Goal: Task Accomplishment & Management: Use online tool/utility

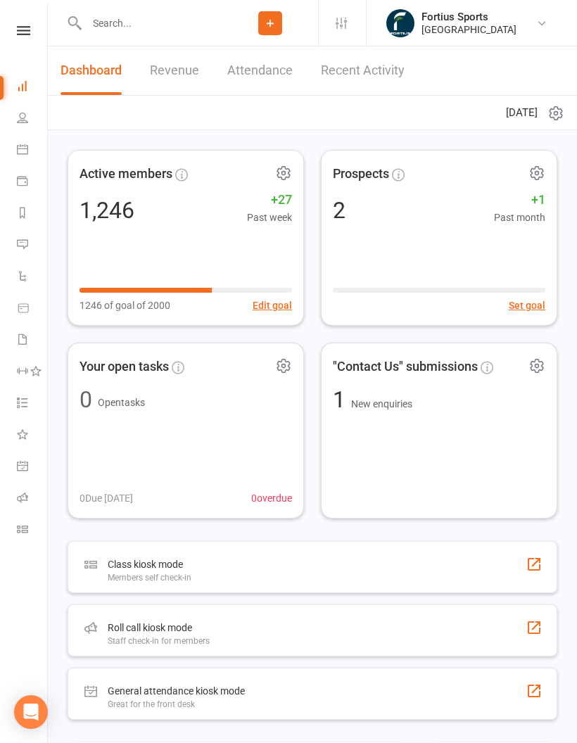
click at [12, 499] on li "Roll call" at bounding box center [23, 499] width 47 height 32
click at [19, 502] on icon at bounding box center [22, 497] width 11 height 11
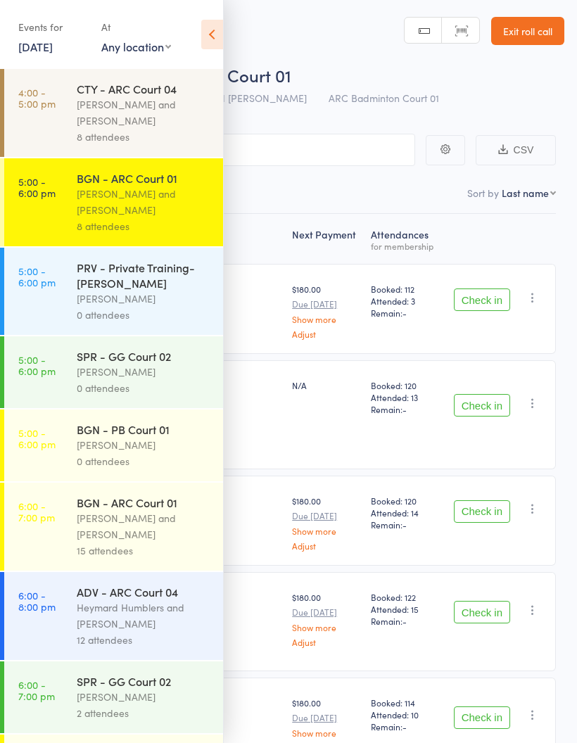
click at [98, 110] on div "Kathiravun Manivannan and Heymard Humblers" at bounding box center [144, 112] width 134 height 32
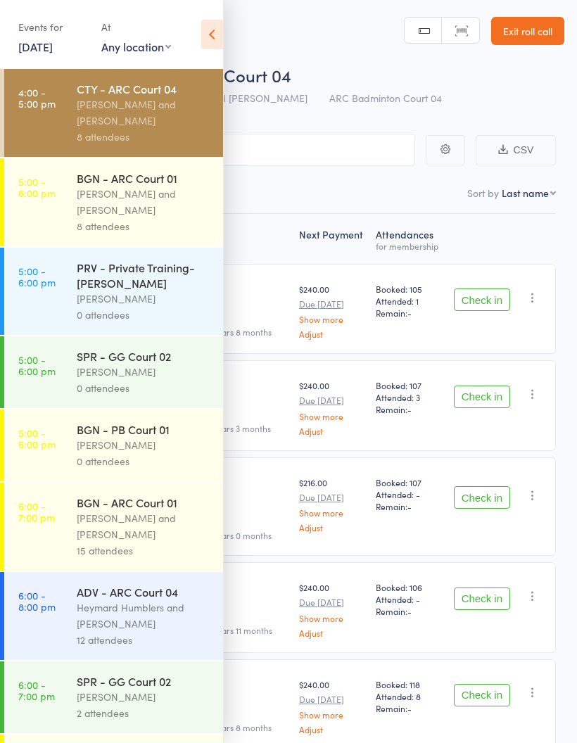
click at [211, 27] on icon at bounding box center [212, 35] width 22 height 30
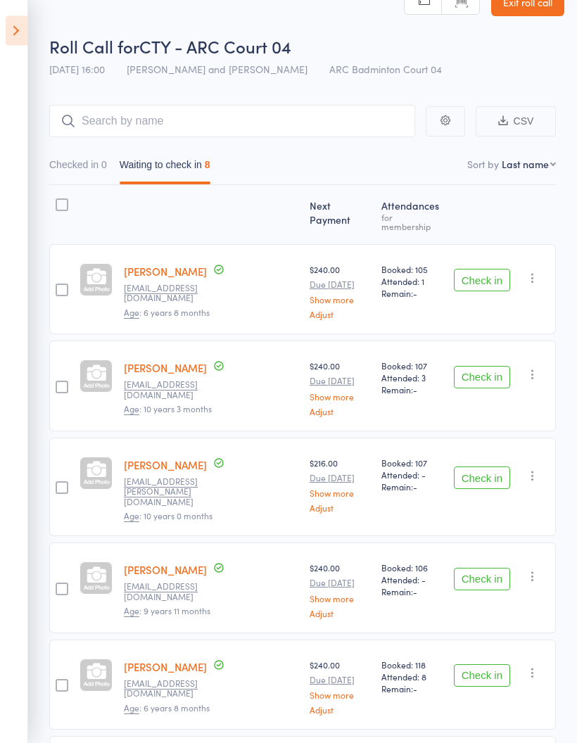
scroll to position [29, 0]
click at [489, 371] on button "Check in" at bounding box center [482, 377] width 56 height 23
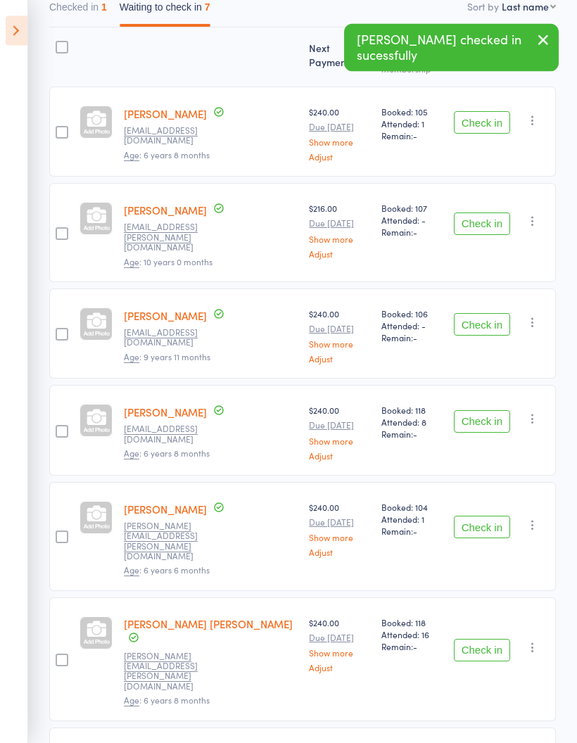
click at [501, 411] on button "Check in" at bounding box center [482, 422] width 56 height 23
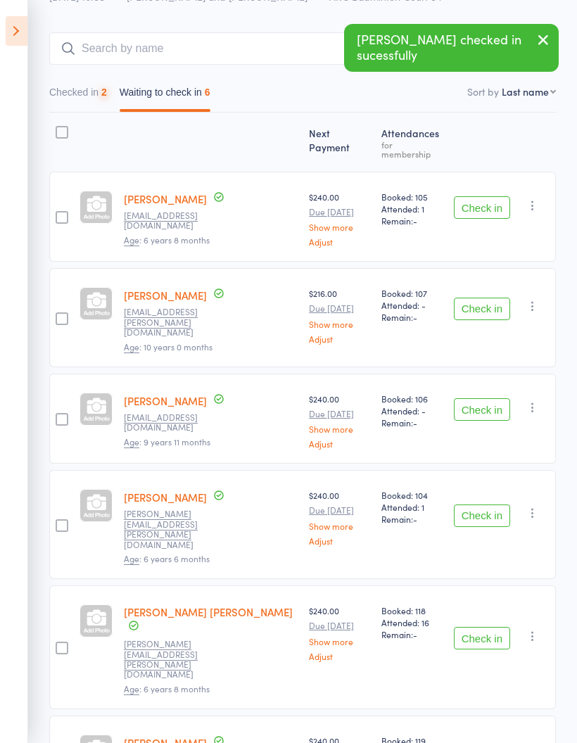
scroll to position [158, 0]
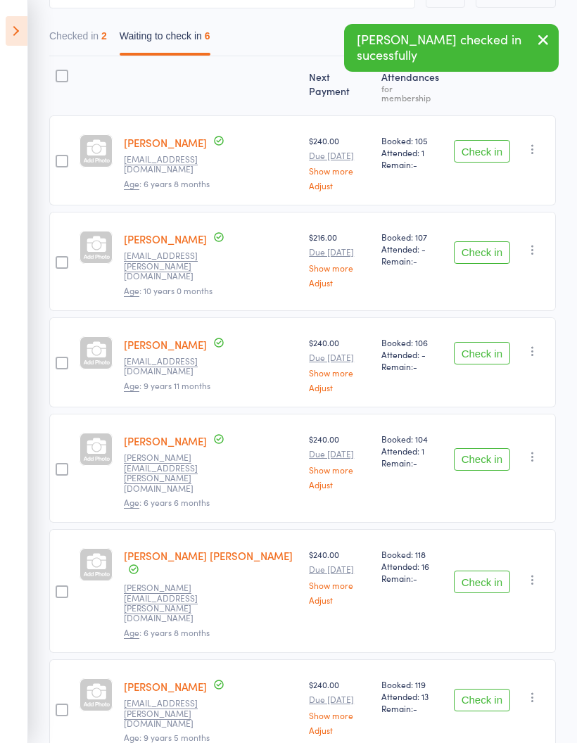
click at [485, 448] on button "Check in" at bounding box center [482, 459] width 56 height 23
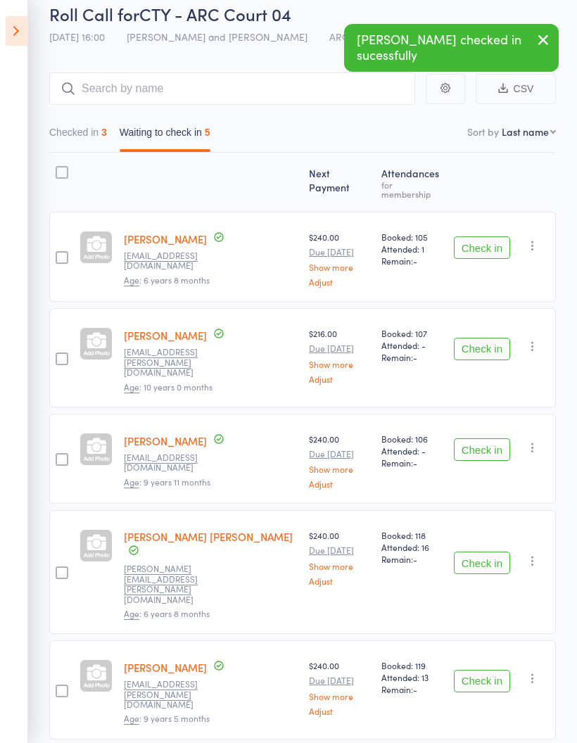
click at [487, 551] on button "Check in" at bounding box center [482, 562] width 56 height 23
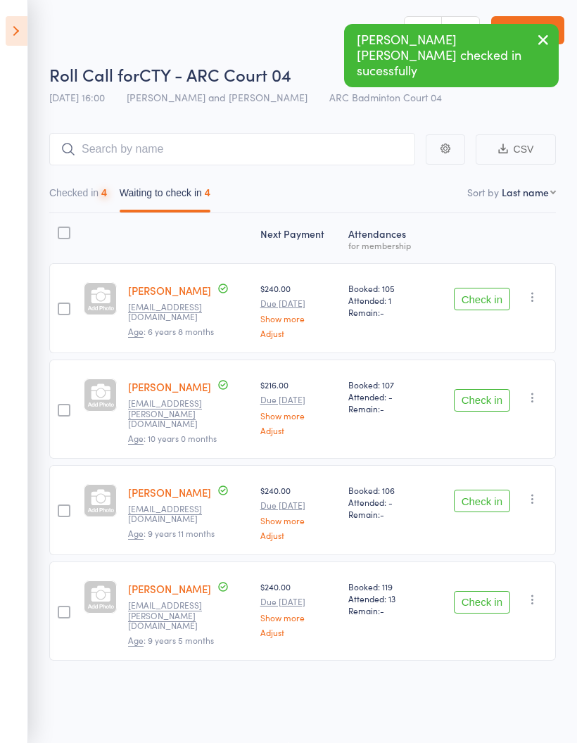
scroll to position [10, 0]
click at [487, 591] on button "Check in" at bounding box center [482, 602] width 56 height 23
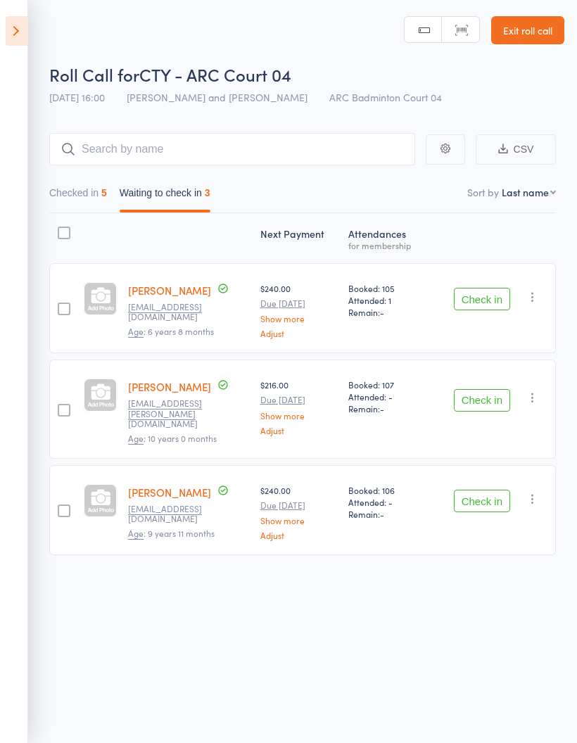
click at [513, 564] on div "Next Payment Atten­dances for membership Saisha Adapa Radap009@gmail.com Age : …" at bounding box center [302, 415] width 506 height 404
click at [85, 192] on button "Checked in 5" at bounding box center [78, 196] width 58 height 32
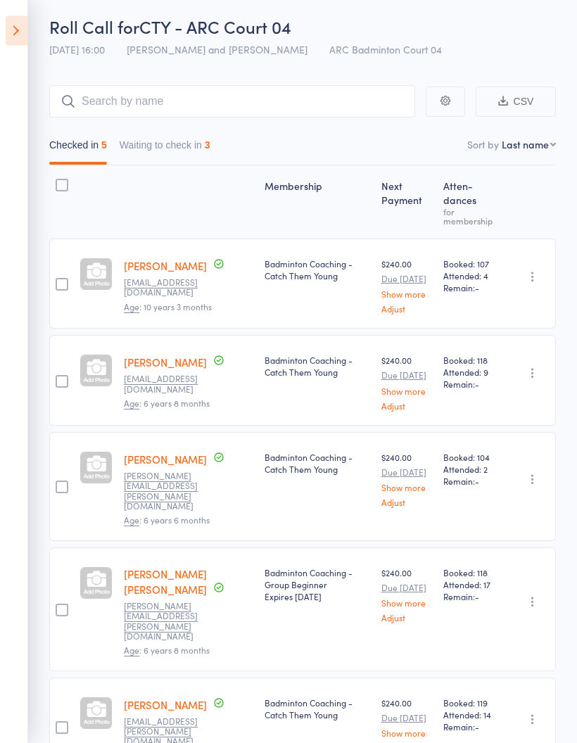
scroll to position [53, 0]
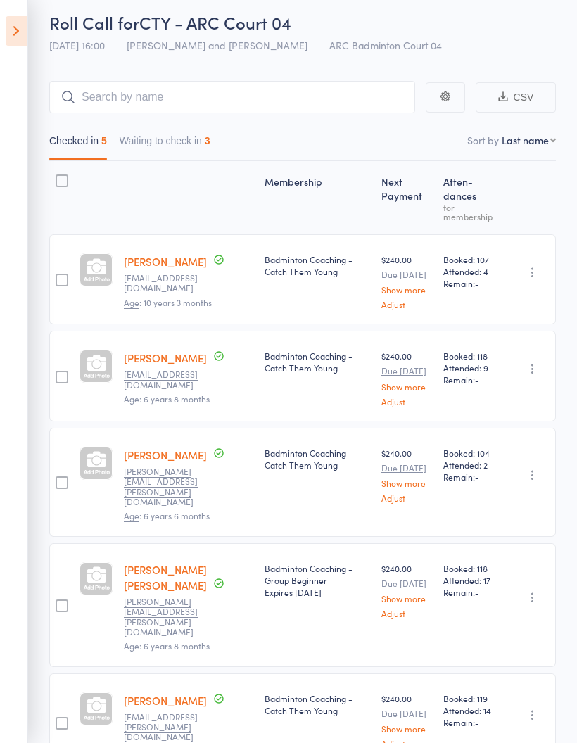
click at [186, 147] on button "Waiting to check in 3" at bounding box center [165, 144] width 91 height 32
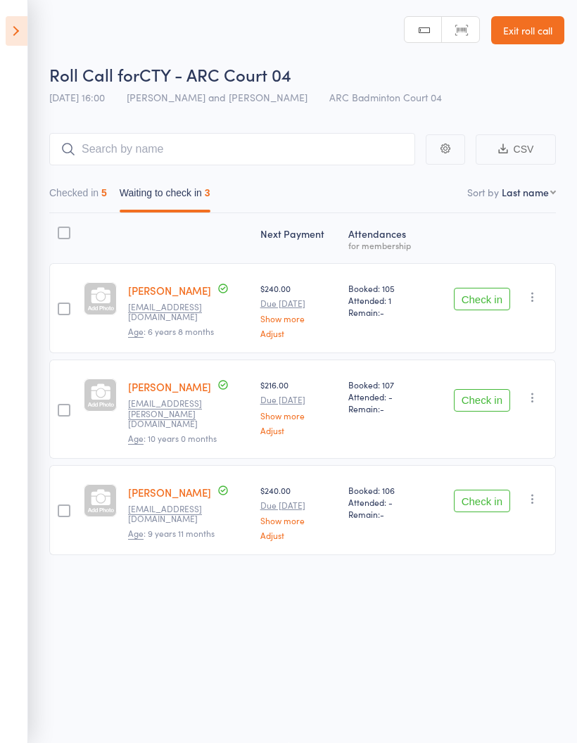
click at [493, 492] on button "Check in" at bounding box center [482, 500] width 56 height 23
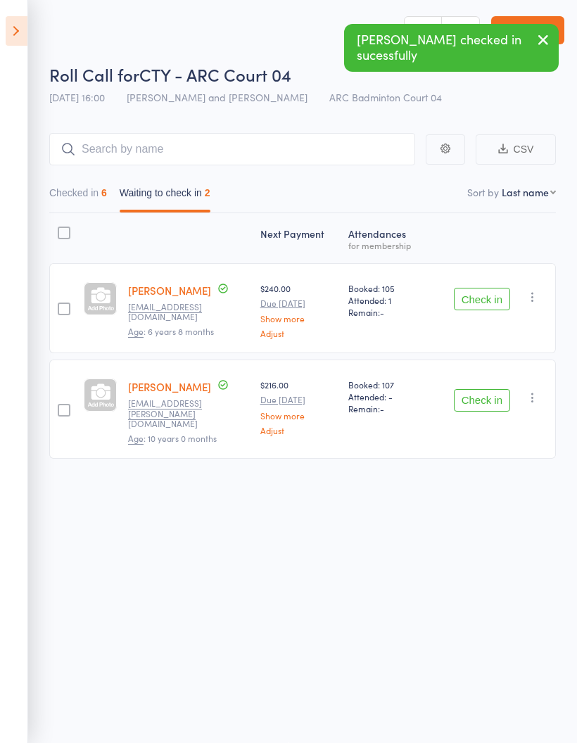
click at [107, 192] on button "Checked in 6" at bounding box center [78, 196] width 58 height 32
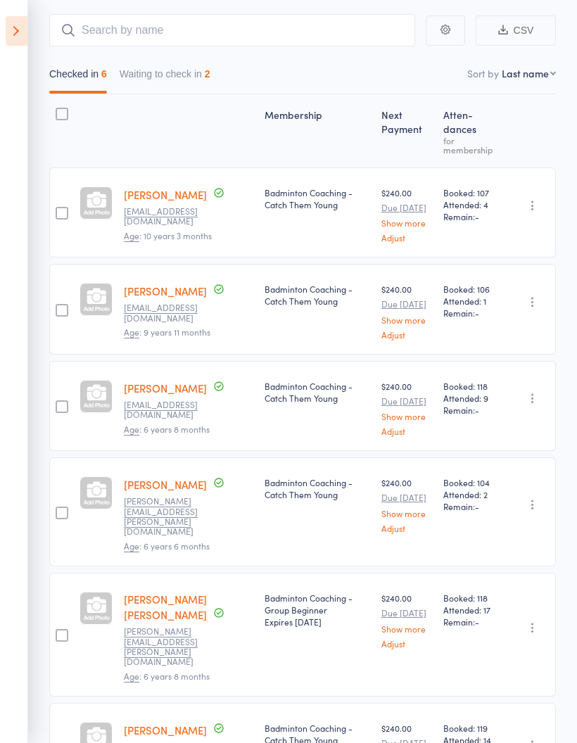
scroll to position [0, 0]
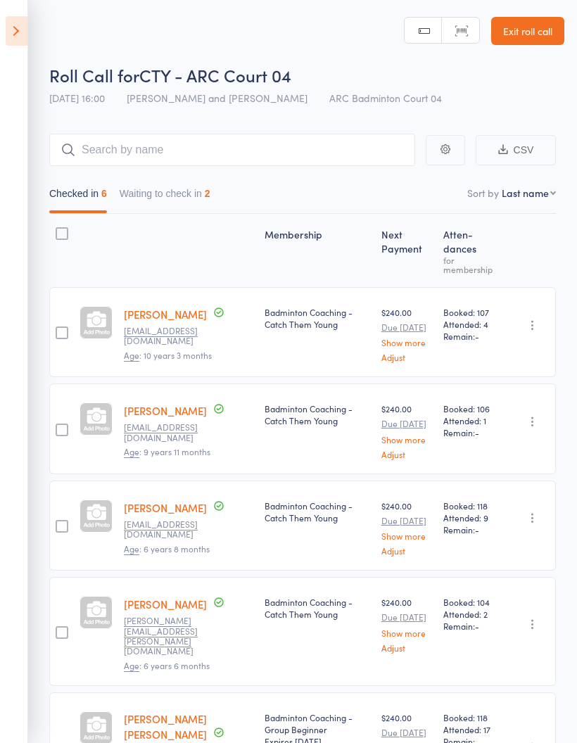
click at [172, 204] on button "Waiting to check in 2" at bounding box center [165, 197] width 91 height 32
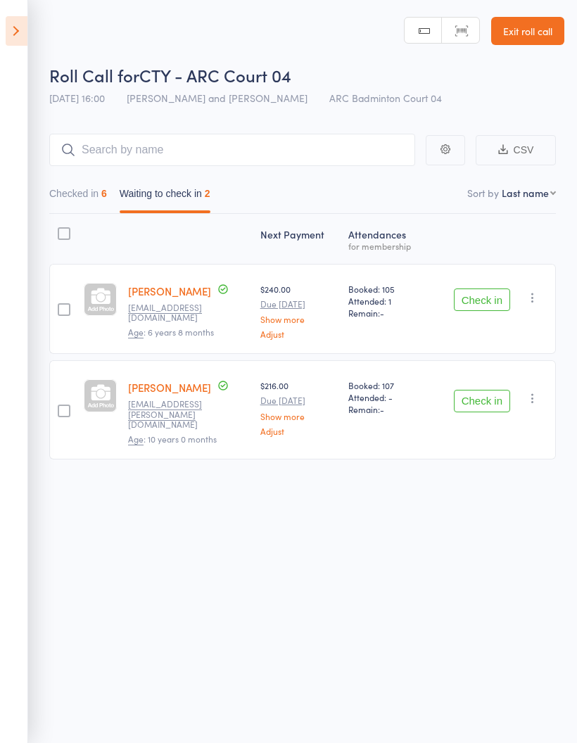
click at [539, 293] on icon "button" at bounding box center [532, 297] width 14 height 14
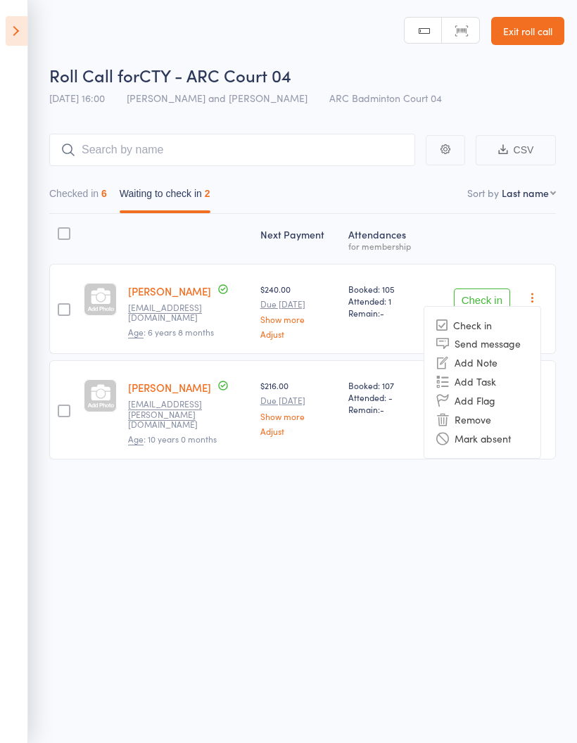
click at [537, 438] on li "Mark absent" at bounding box center [482, 438] width 116 height 19
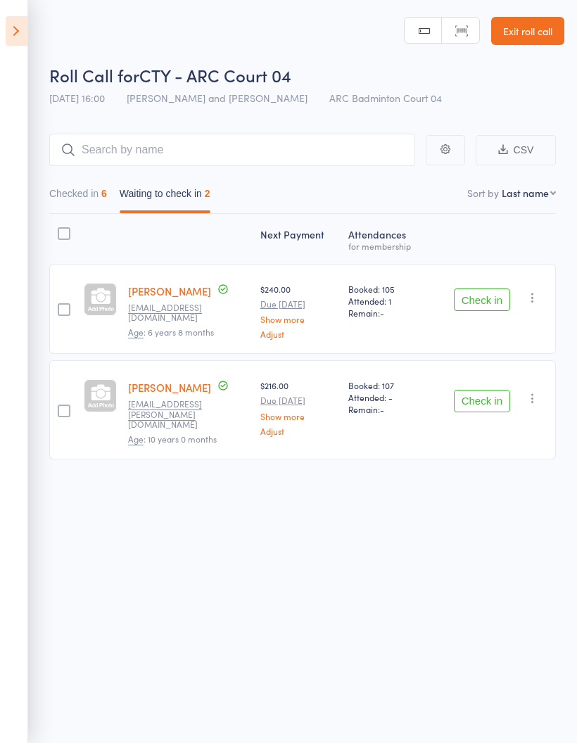
click at [539, 399] on icon "button" at bounding box center [532, 398] width 14 height 14
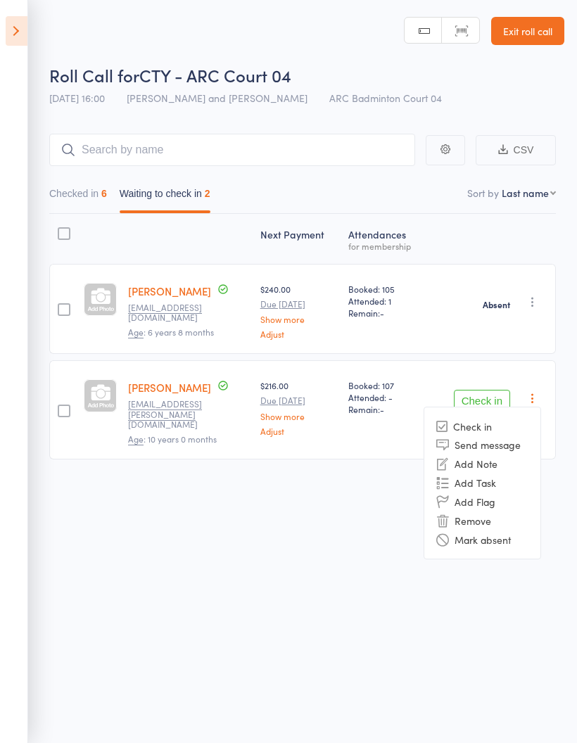
click at [528, 535] on li "Mark absent" at bounding box center [482, 539] width 116 height 19
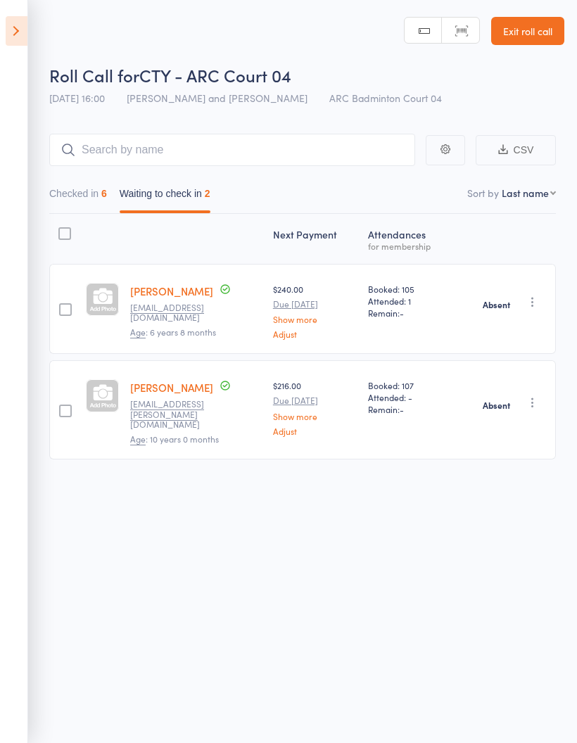
click at [15, 30] on icon at bounding box center [17, 31] width 22 height 30
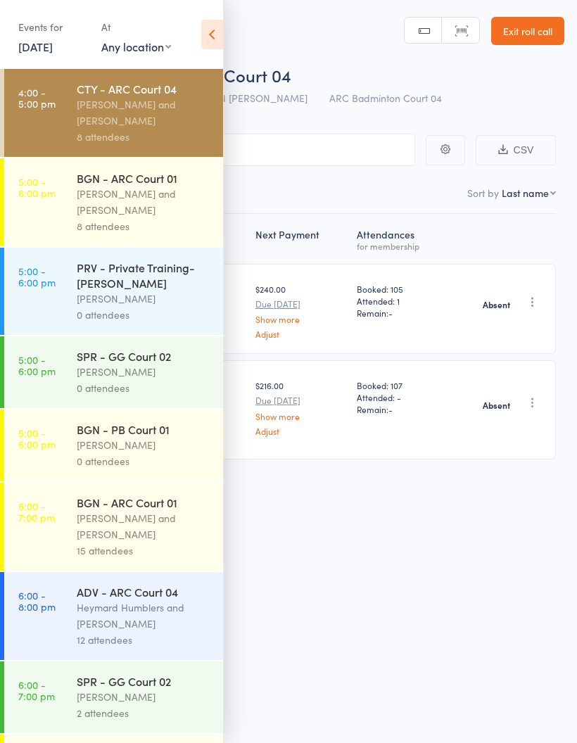
click at [160, 203] on div "Antonio Emanuel and Vinh Nguyen" at bounding box center [144, 202] width 134 height 32
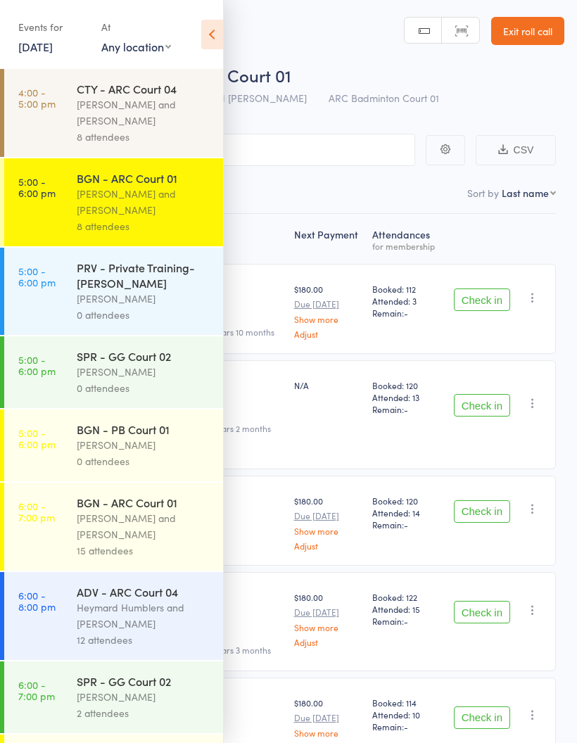
click at [212, 34] on icon at bounding box center [212, 35] width 22 height 30
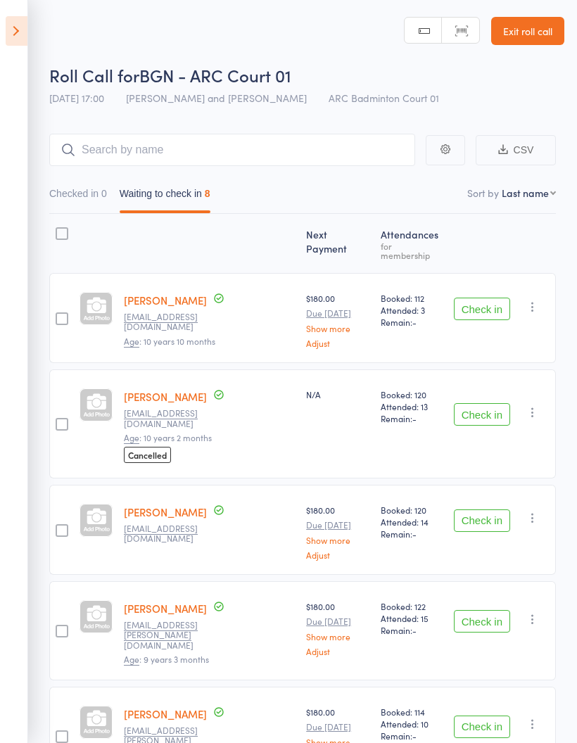
click at [486, 509] on button "Check in" at bounding box center [482, 520] width 56 height 23
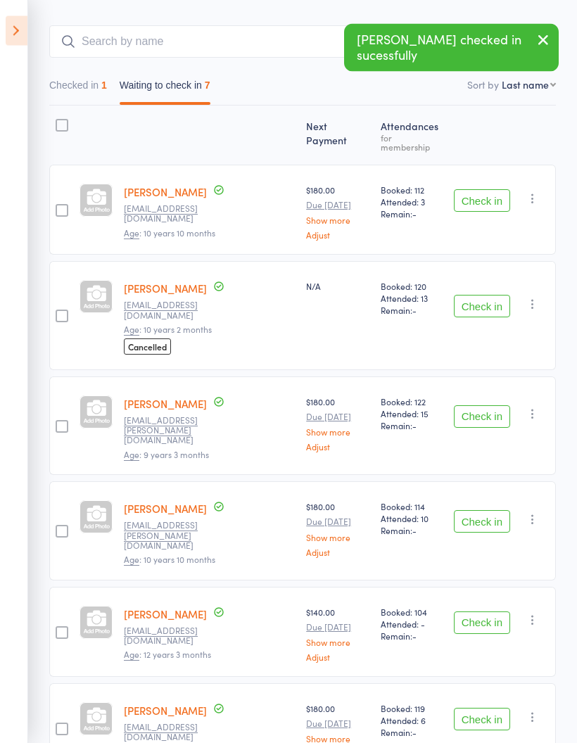
scroll to position [108, 0]
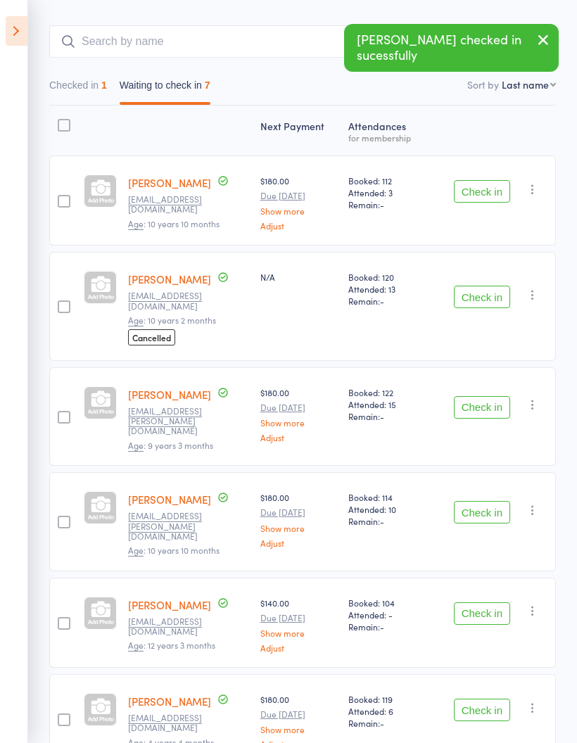
click at [486, 602] on button "Check in" at bounding box center [482, 613] width 56 height 23
click at [489, 698] on button "Check in" at bounding box center [482, 709] width 56 height 23
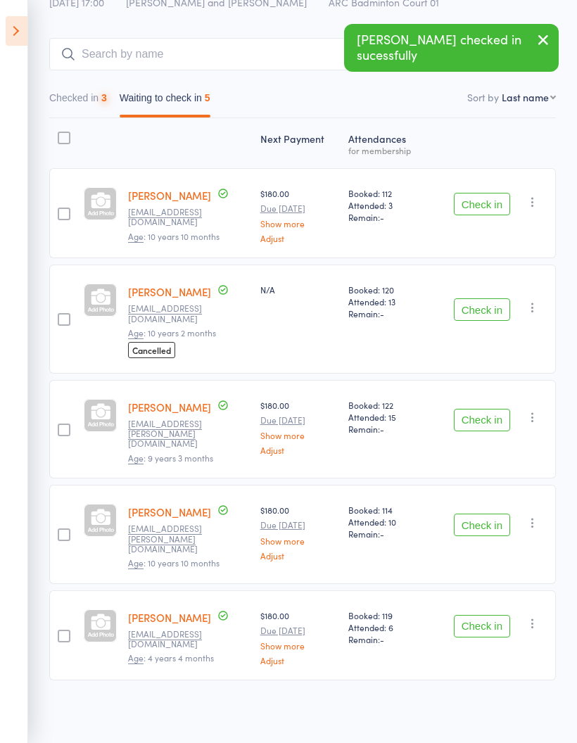
scroll to position [14, 0]
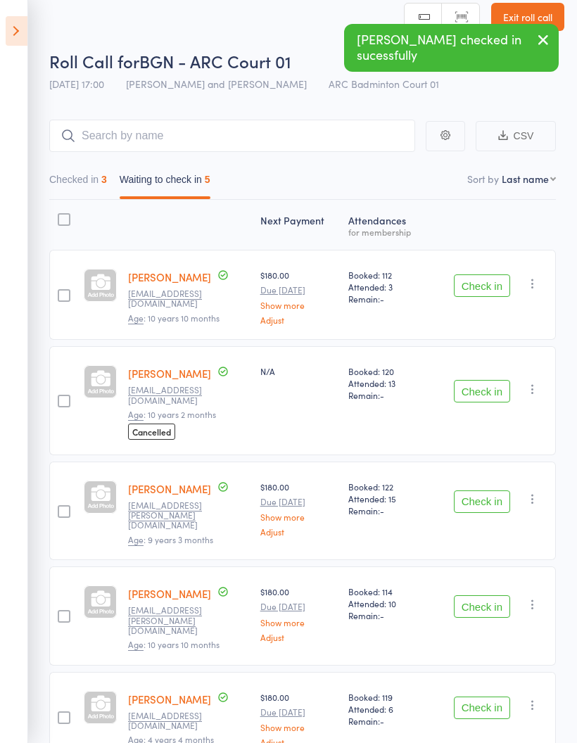
click at [488, 595] on button "Check in" at bounding box center [482, 606] width 56 height 23
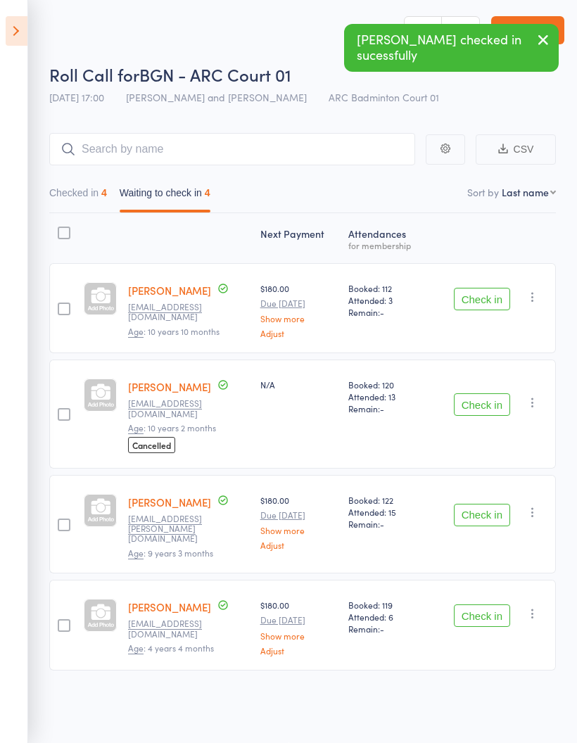
scroll to position [0, 0]
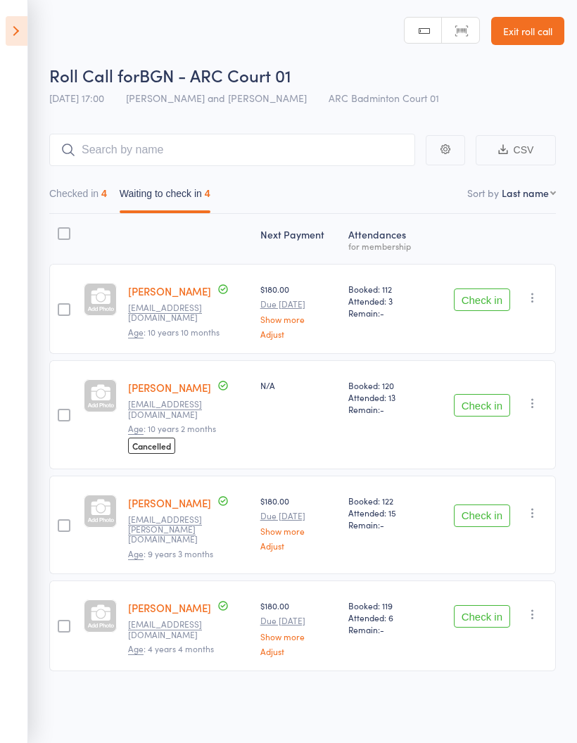
click at [67, 207] on button "Checked in 4" at bounding box center [78, 197] width 58 height 32
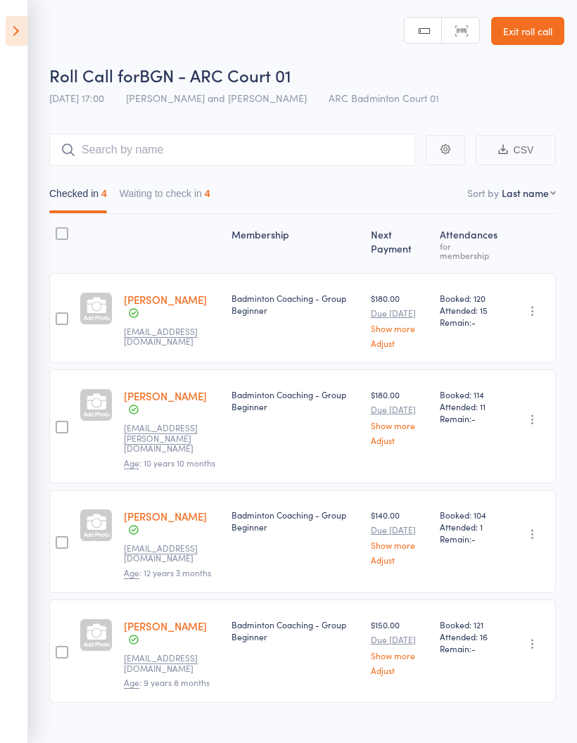
click at [160, 187] on button "Waiting to check in 4" at bounding box center [165, 197] width 91 height 32
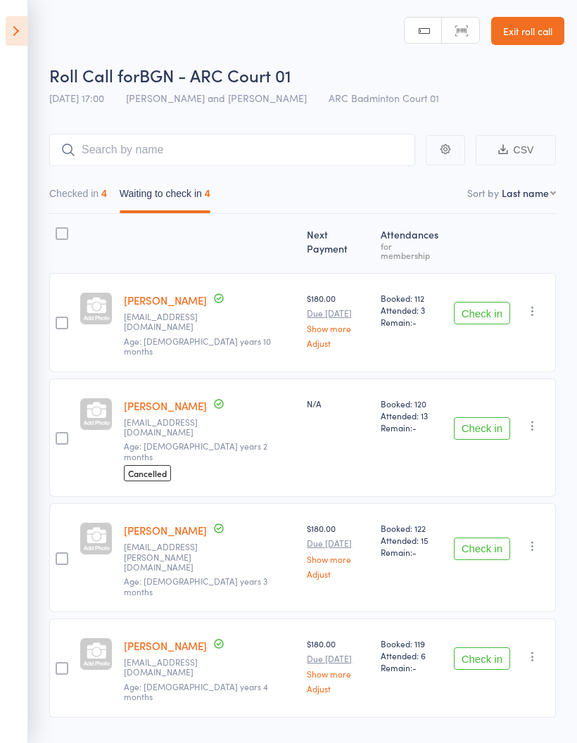
click at [72, 200] on button "Checked in 4" at bounding box center [78, 197] width 58 height 32
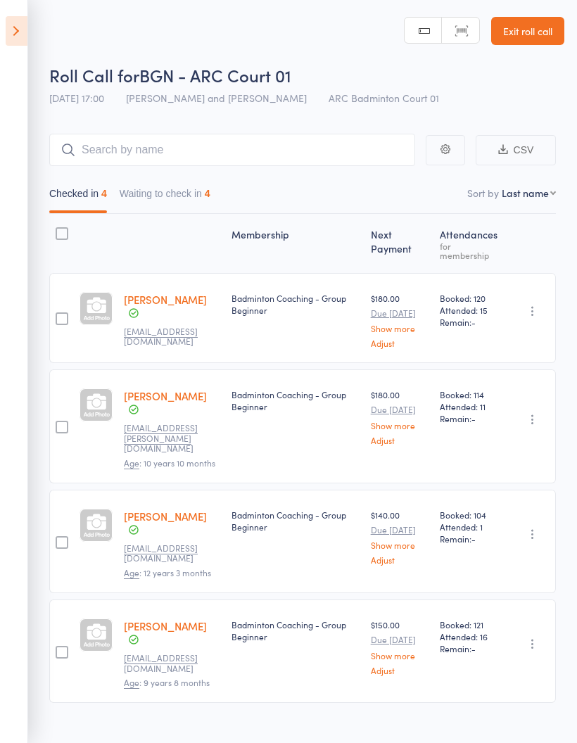
click at [8, 20] on icon at bounding box center [17, 31] width 22 height 30
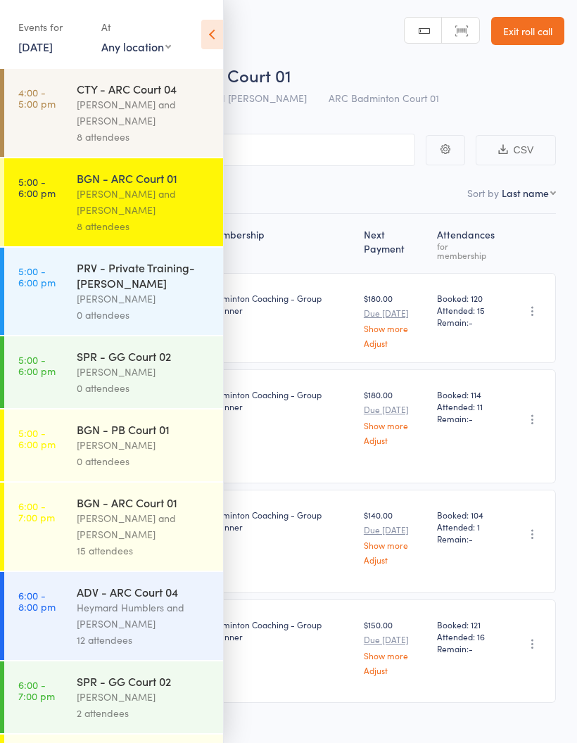
click at [203, 41] on icon at bounding box center [212, 35] width 22 height 30
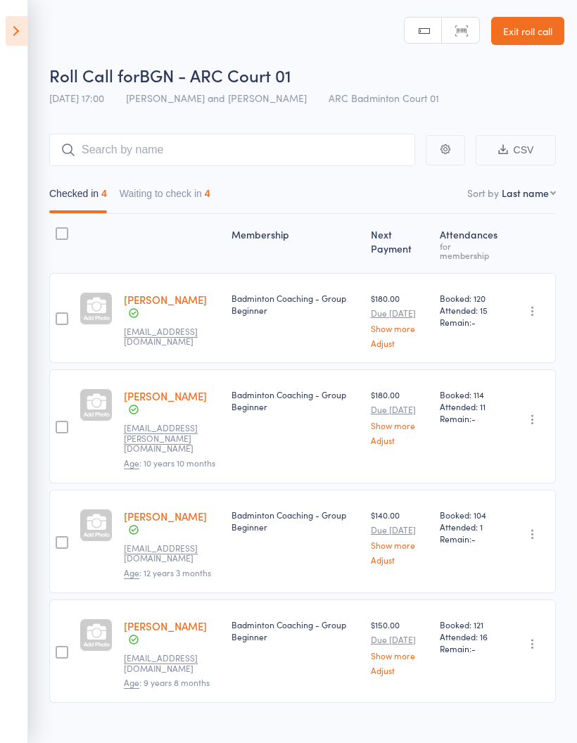
click at [8, 39] on icon at bounding box center [17, 31] width 22 height 30
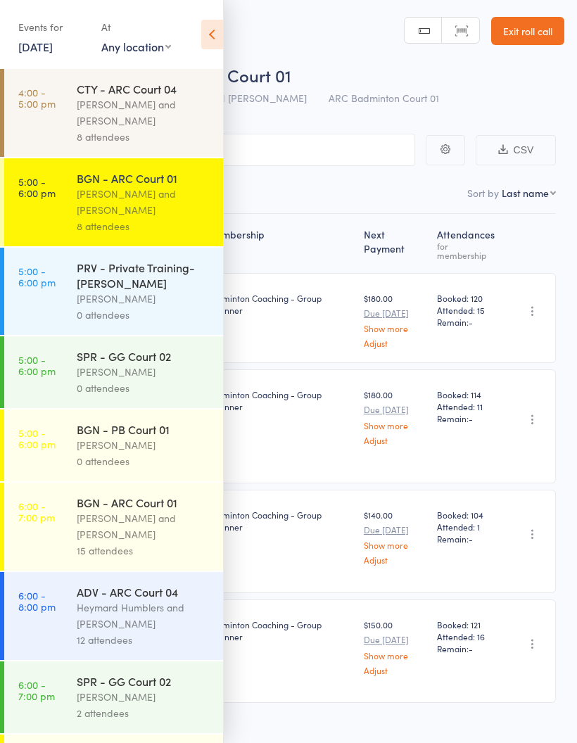
click at [98, 207] on div "Antonio Emanuel and Vinh Nguyen" at bounding box center [144, 202] width 134 height 32
click at [210, 34] on icon at bounding box center [212, 35] width 22 height 30
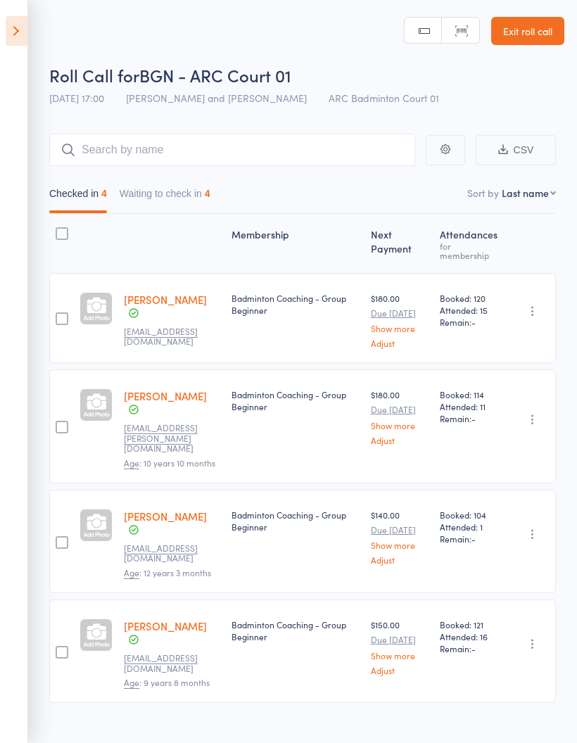
click at [236, 262] on div "Membership" at bounding box center [295, 243] width 139 height 46
click at [162, 193] on button "Waiting to check in 4" at bounding box center [165, 197] width 91 height 32
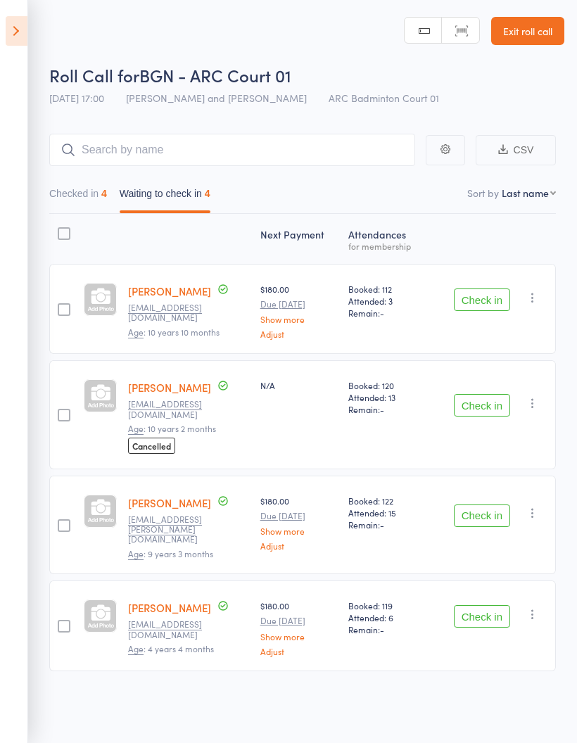
click at [482, 506] on button "Check in" at bounding box center [482, 515] width 56 height 23
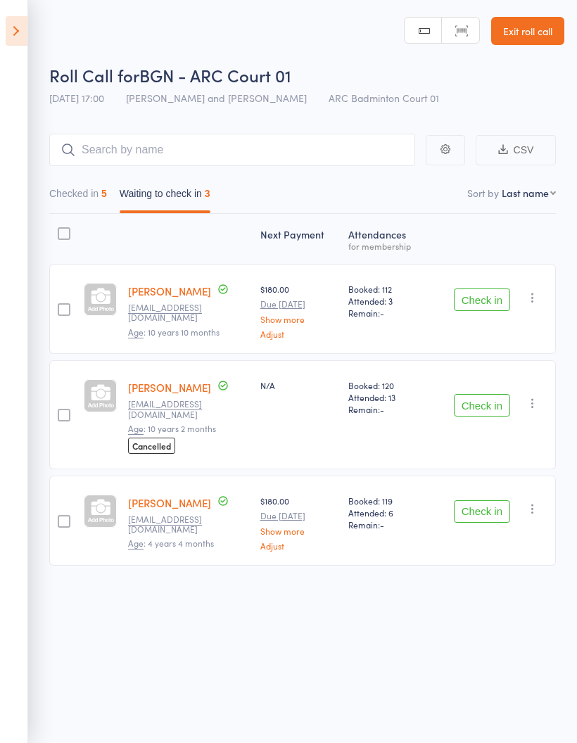
click at [84, 188] on button "Checked in 5" at bounding box center [78, 197] width 58 height 32
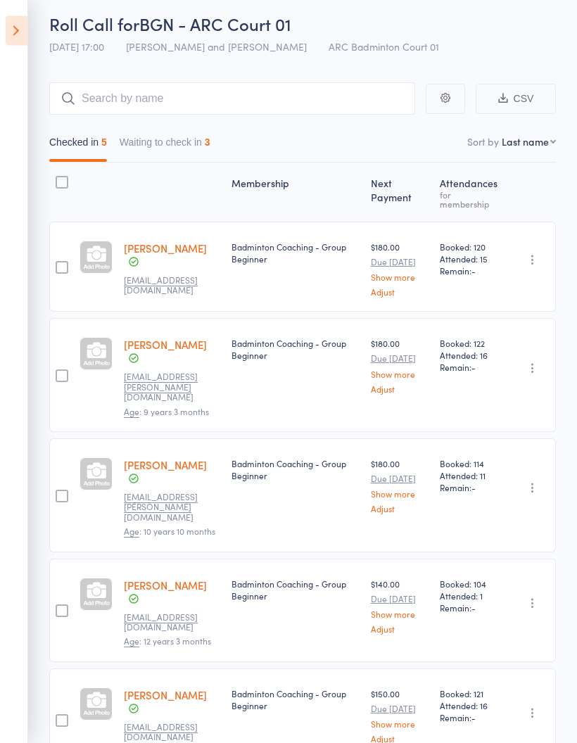
scroll to position [93, 0]
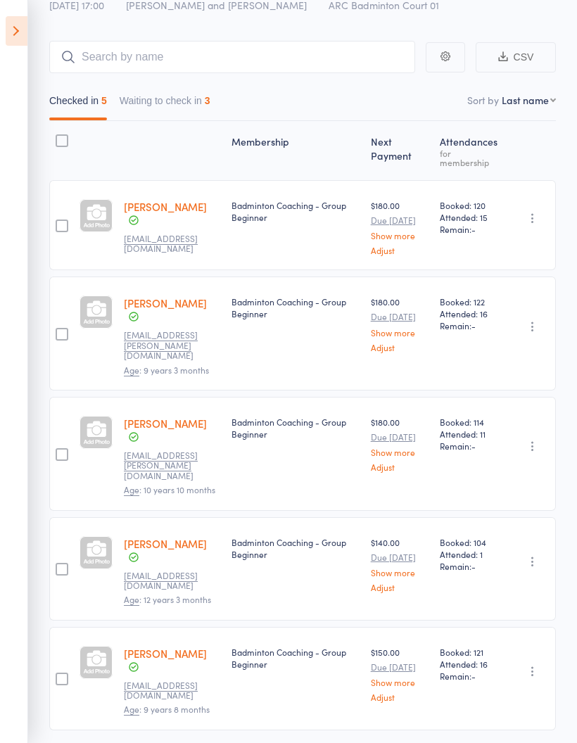
click at [160, 90] on button "Waiting to check in 3" at bounding box center [165, 104] width 91 height 32
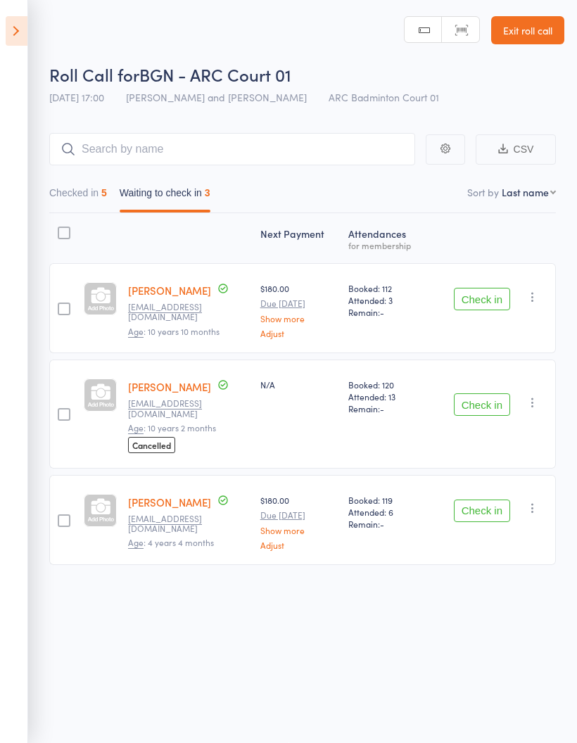
click at [539, 292] on icon "button" at bounding box center [532, 297] width 14 height 14
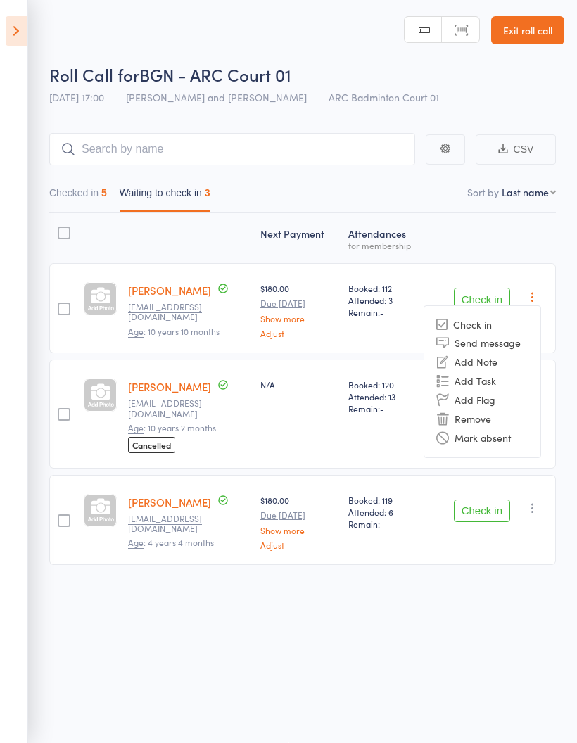
click at [532, 434] on li "Mark absent" at bounding box center [482, 437] width 116 height 19
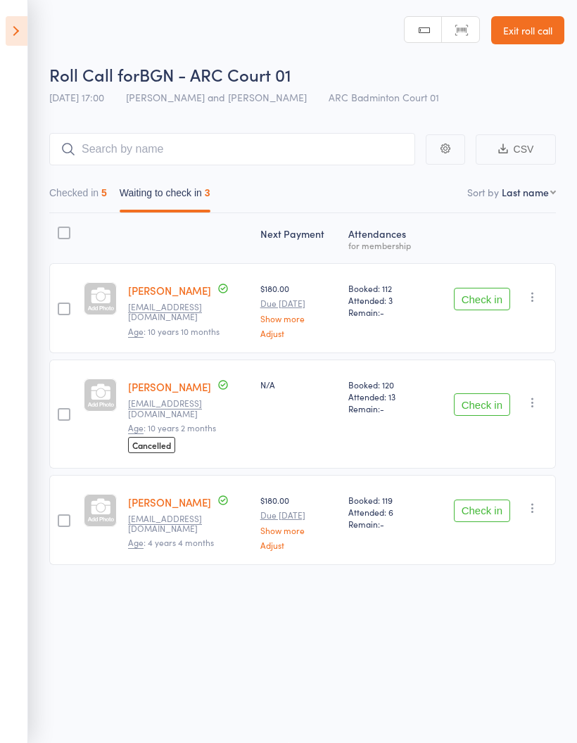
click at [538, 395] on icon "button" at bounding box center [532, 402] width 14 height 14
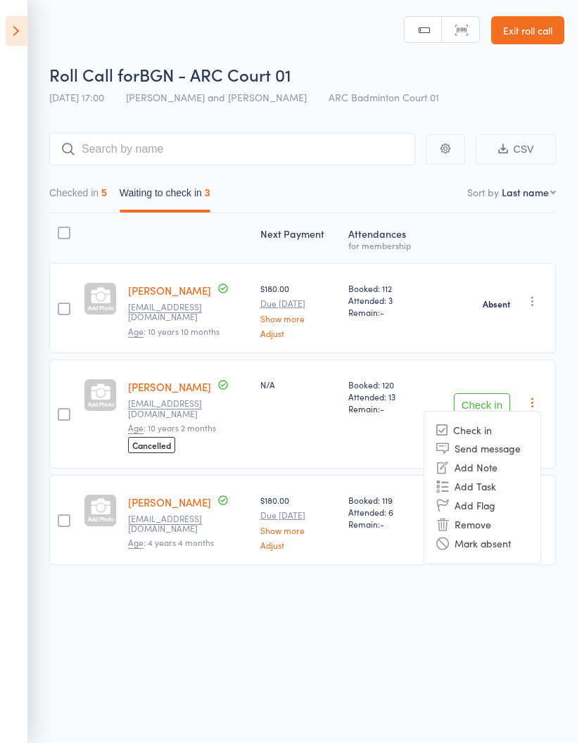
click at [527, 534] on li "Mark absent" at bounding box center [482, 543] width 116 height 19
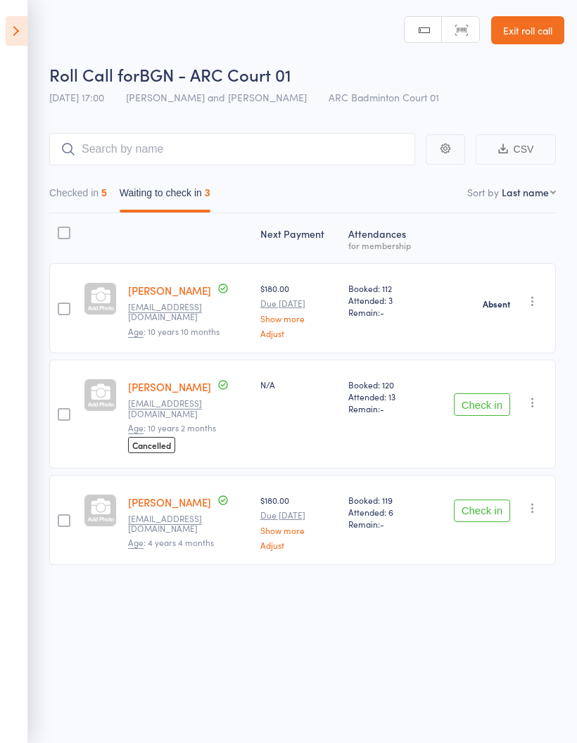
click at [539, 501] on icon "button" at bounding box center [532, 508] width 14 height 14
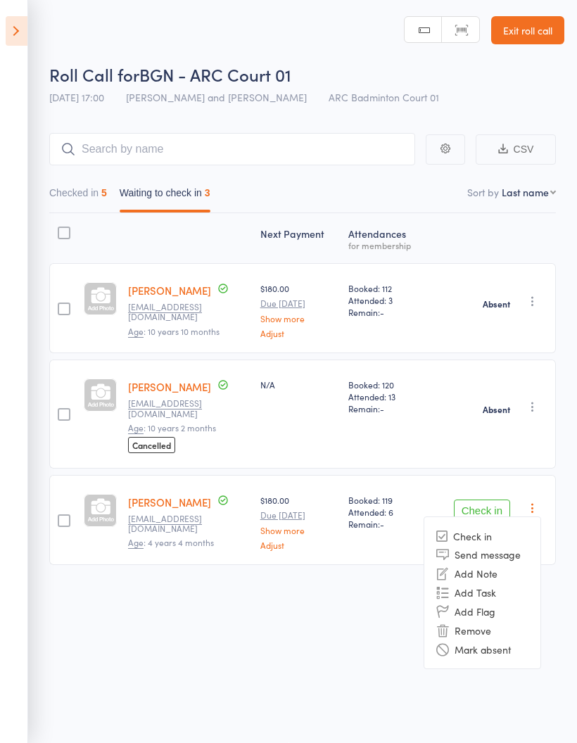
click at [538, 639] on li "Mark absent" at bounding box center [482, 648] width 116 height 19
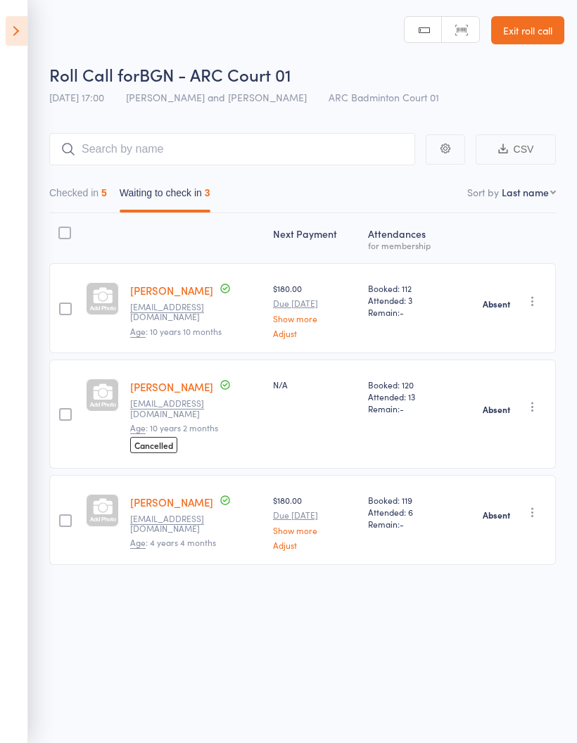
click at [74, 192] on button "Checked in 5" at bounding box center [78, 196] width 58 height 32
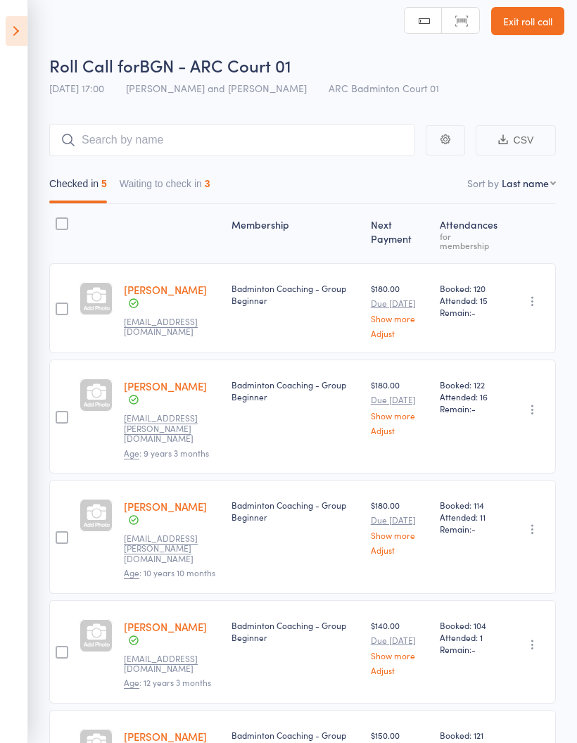
click at [153, 183] on button "Waiting to check in 3" at bounding box center [165, 187] width 91 height 32
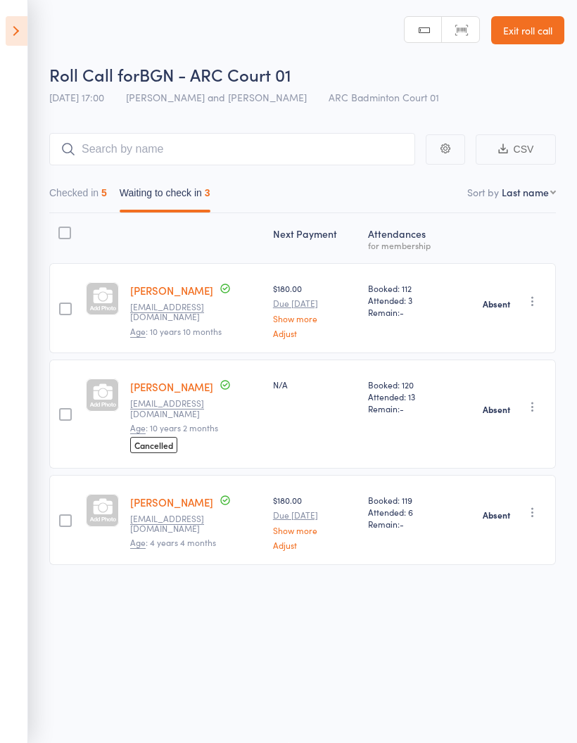
click at [8, 30] on icon at bounding box center [17, 31] width 22 height 30
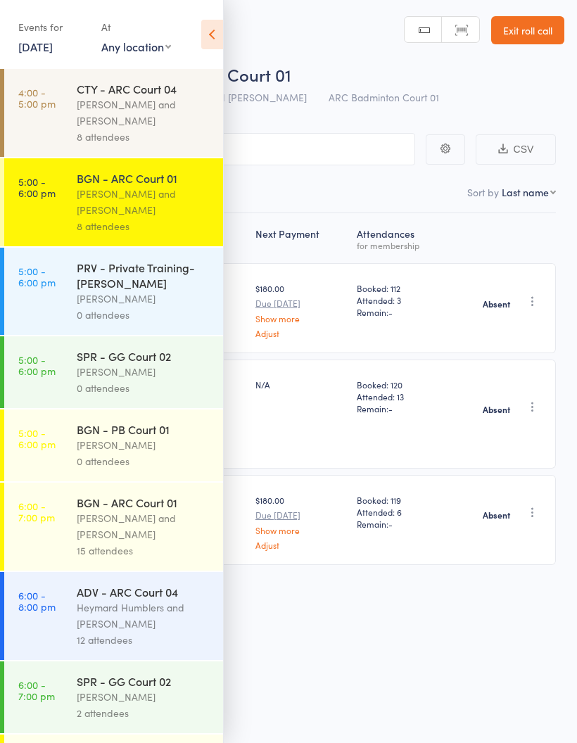
click at [86, 112] on div "Kathiravun Manivannan and Heymard Humblers" at bounding box center [144, 112] width 134 height 32
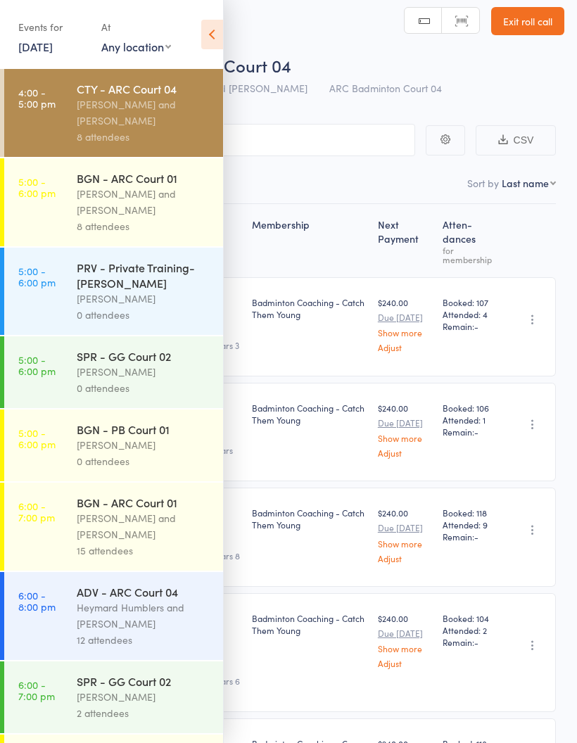
click at [222, 31] on icon at bounding box center [212, 35] width 22 height 30
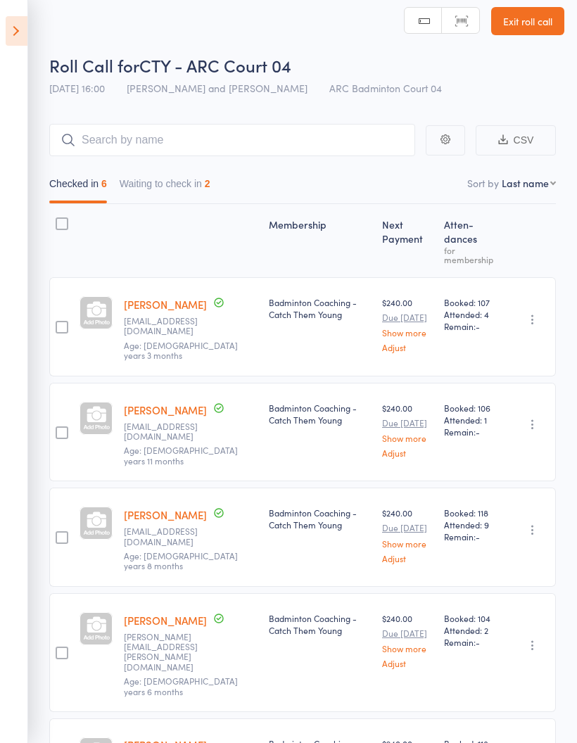
click at [194, 186] on button "Waiting to check in 2" at bounding box center [165, 187] width 91 height 32
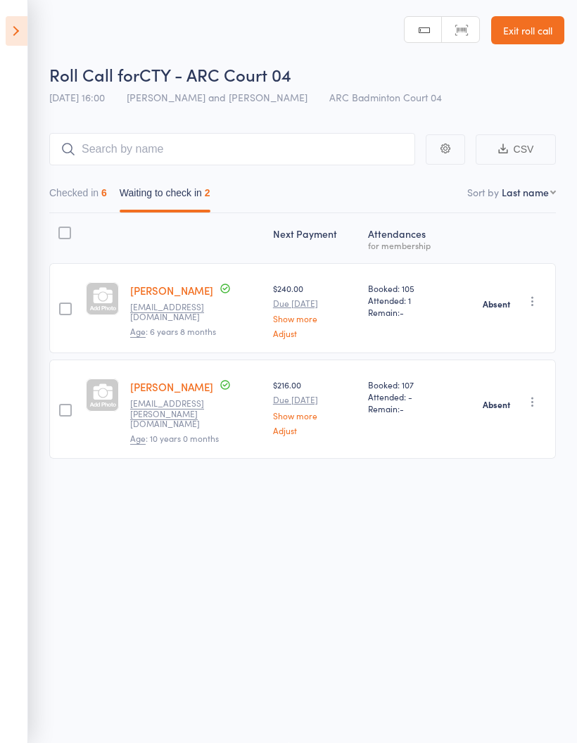
click at [79, 189] on button "Checked in 6" at bounding box center [78, 196] width 58 height 32
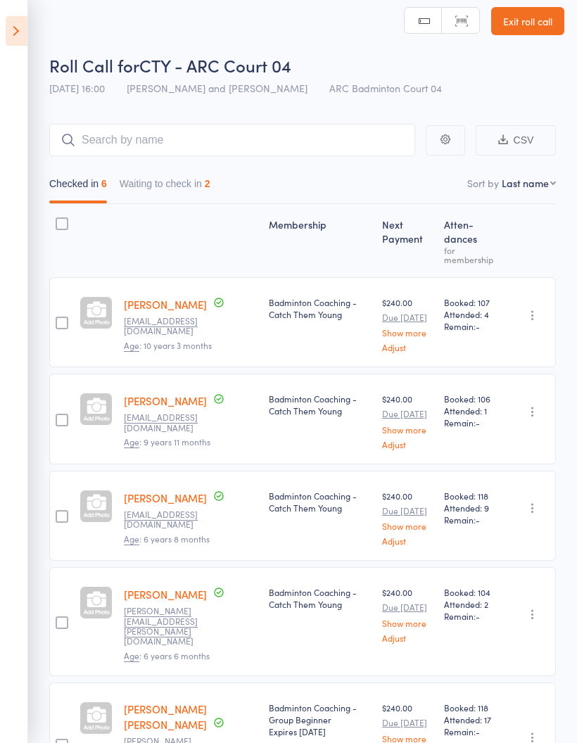
click at [18, 31] on icon at bounding box center [17, 31] width 22 height 30
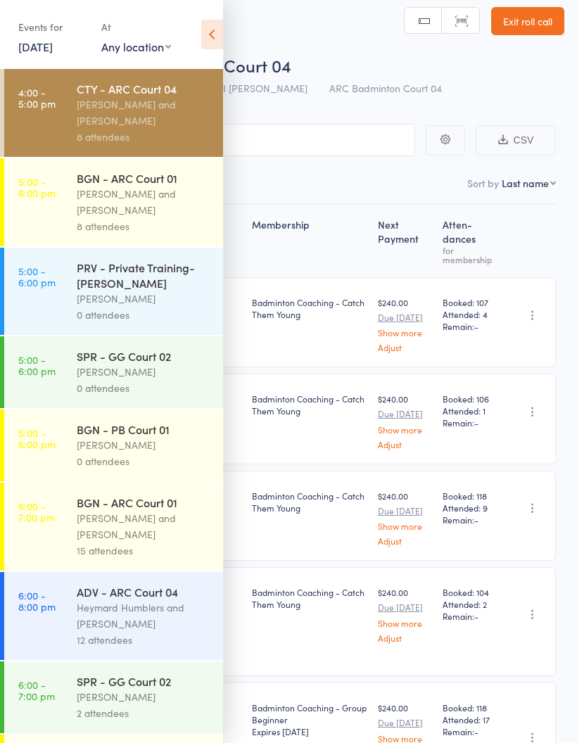
click at [157, 287] on div "PRV - Private Training- [PERSON_NAME]" at bounding box center [144, 275] width 134 height 31
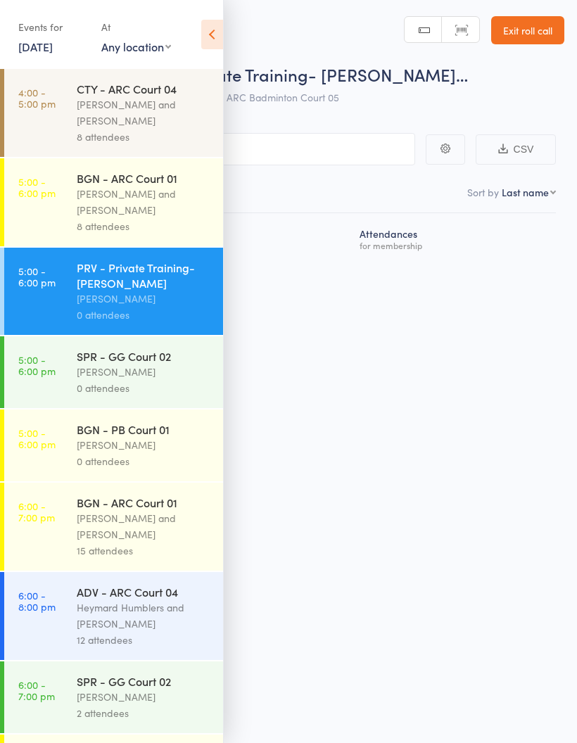
click at [222, 32] on icon at bounding box center [212, 35] width 22 height 30
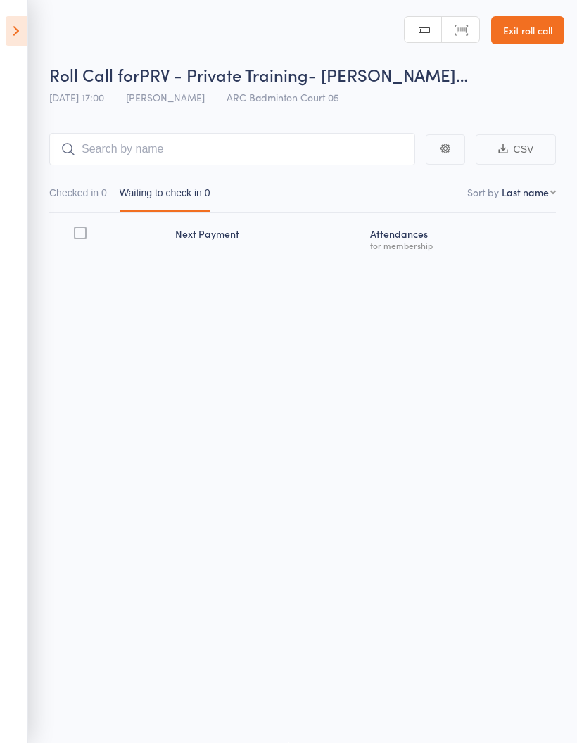
click at [18, 36] on icon at bounding box center [17, 31] width 22 height 30
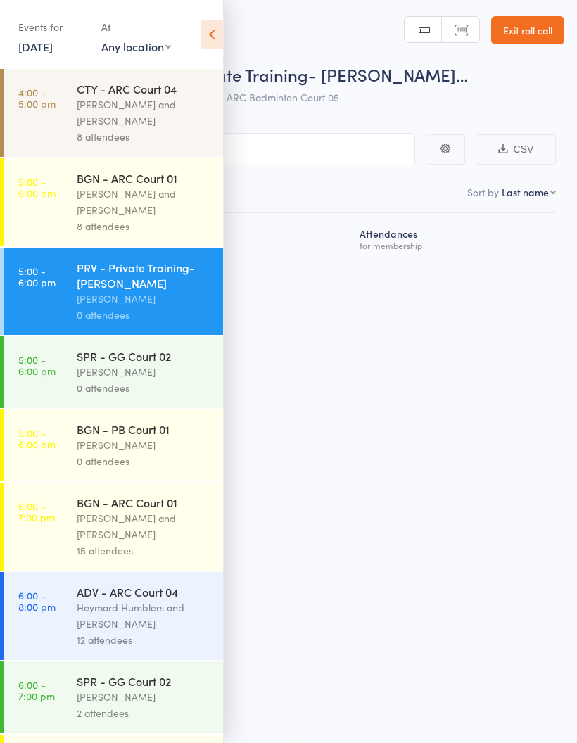
click at [158, 380] on div "Anshuman Mishra" at bounding box center [144, 372] width 134 height 16
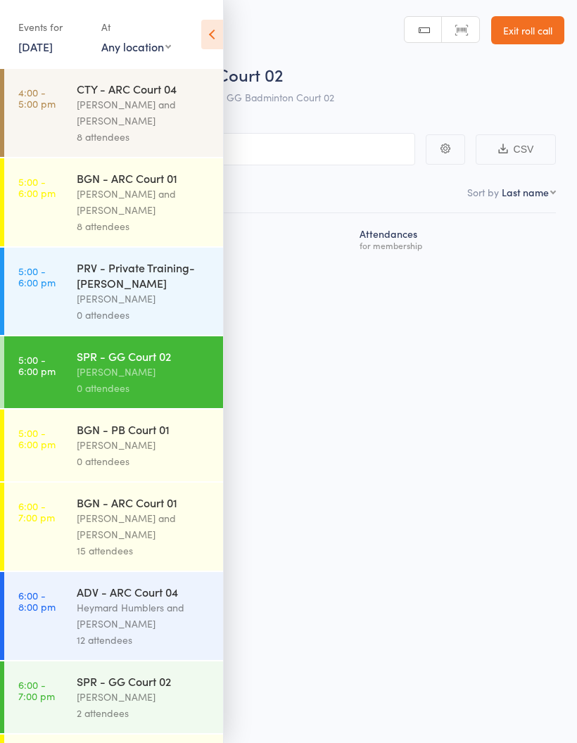
click at [220, 32] on icon at bounding box center [212, 35] width 22 height 30
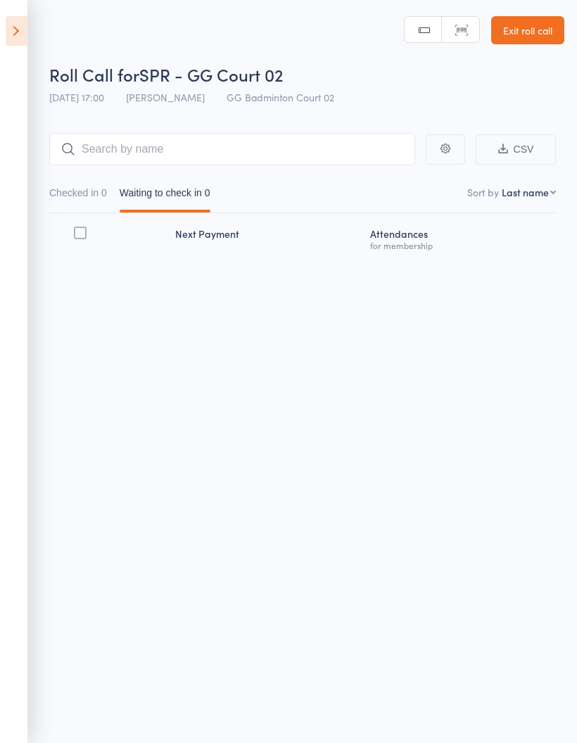
click at [10, 33] on icon at bounding box center [17, 31] width 22 height 30
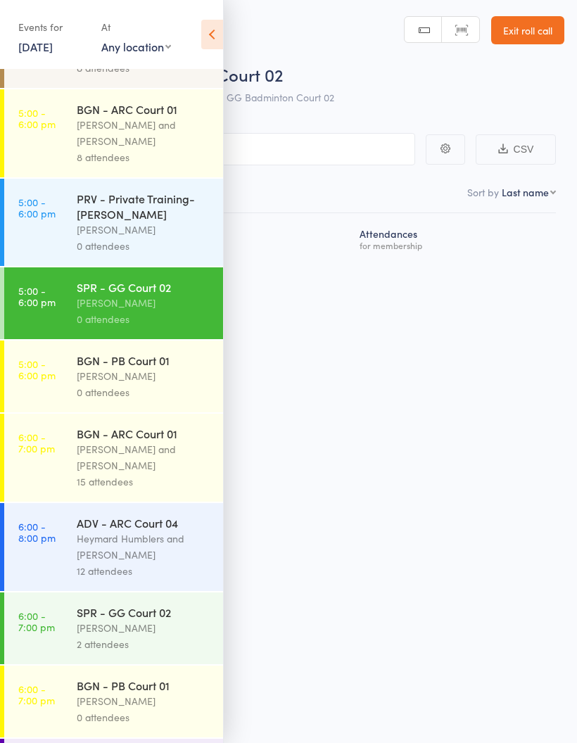
scroll to position [87, 0]
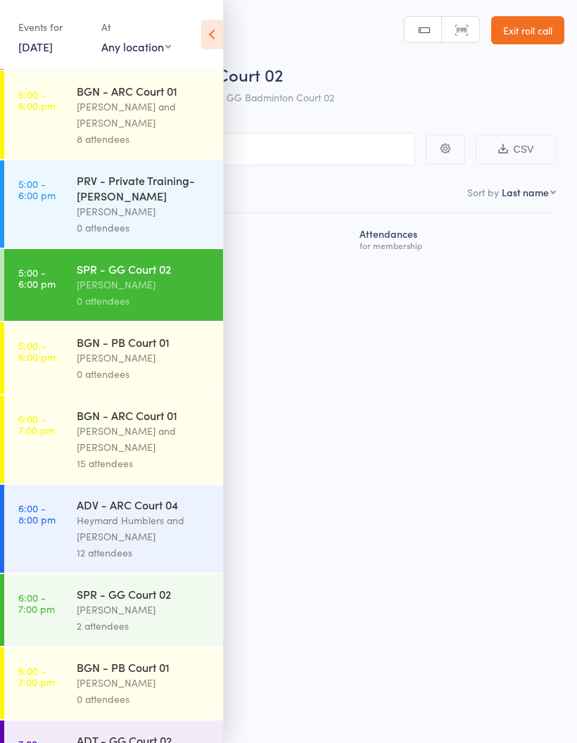
click at [167, 350] on div "BGN - PB Court 01" at bounding box center [144, 341] width 134 height 15
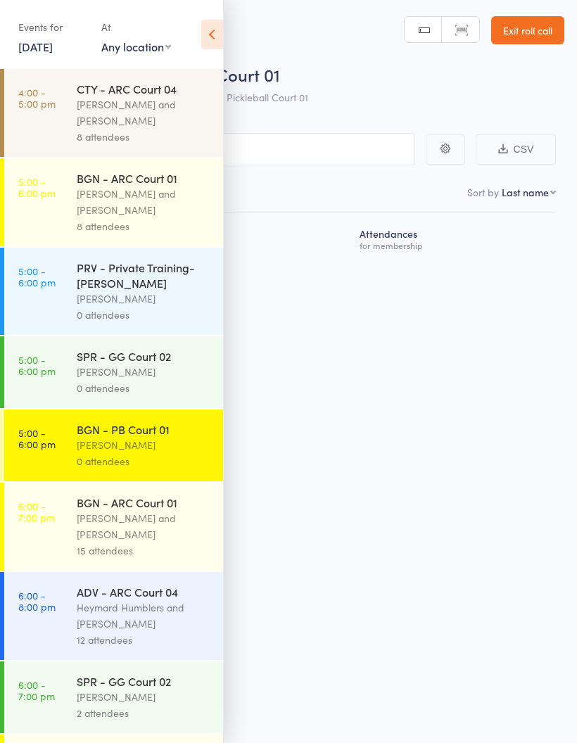
click at [213, 30] on icon at bounding box center [212, 35] width 22 height 30
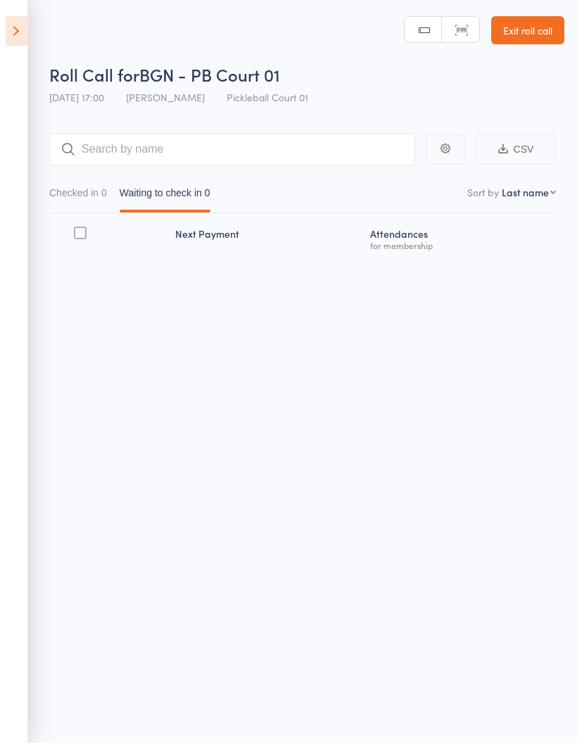
click at [14, 35] on icon at bounding box center [17, 31] width 22 height 30
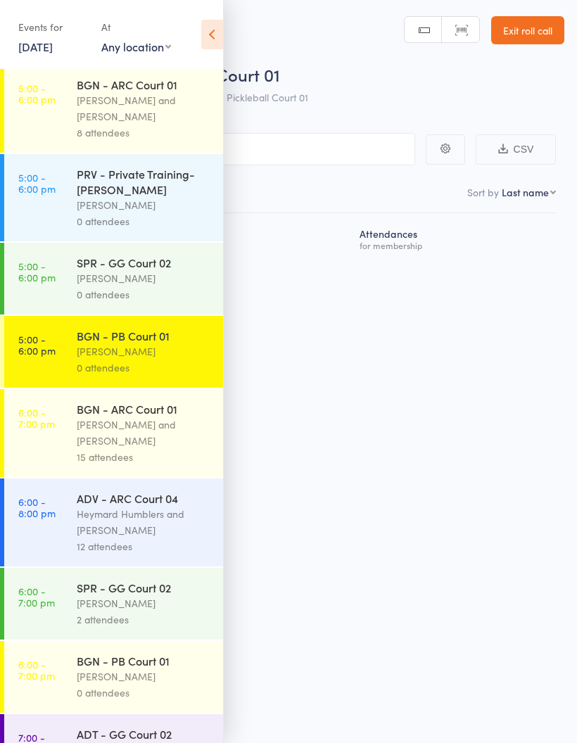
scroll to position [95, 0]
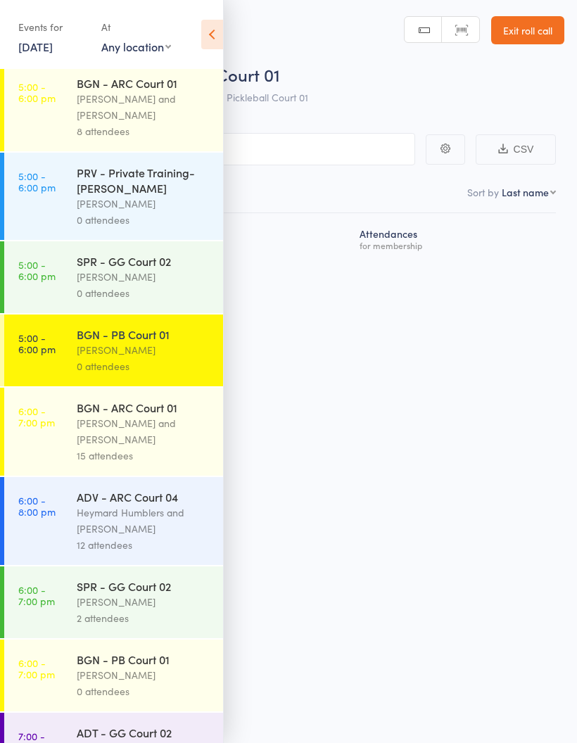
click at [139, 430] on div "Antonio Emanuel and Vinh Nguyen" at bounding box center [144, 431] width 134 height 32
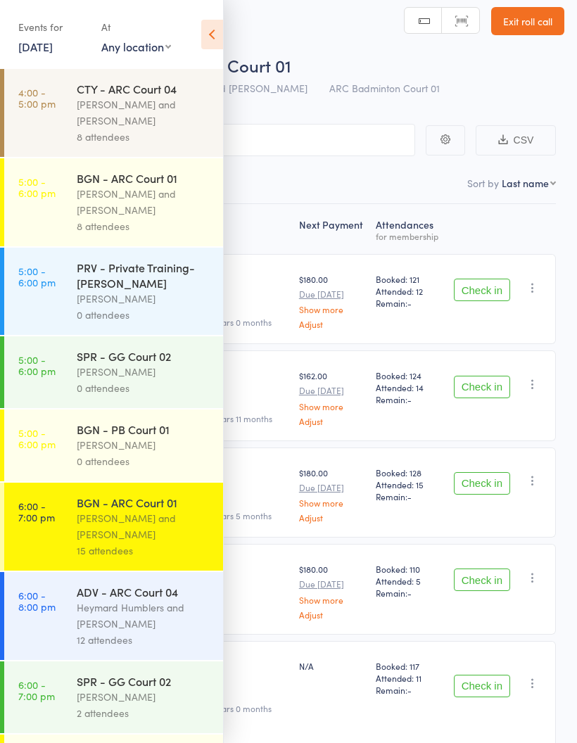
click at [222, 30] on icon at bounding box center [212, 35] width 22 height 30
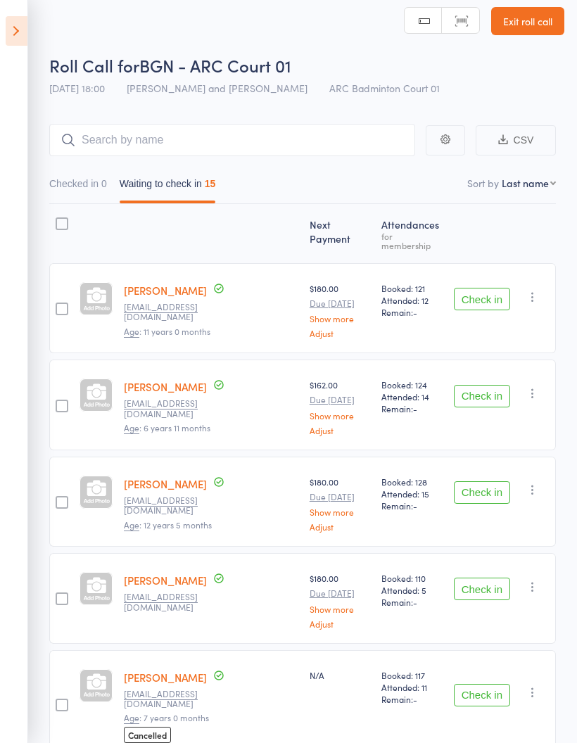
click at [7, 27] on icon at bounding box center [17, 31] width 22 height 30
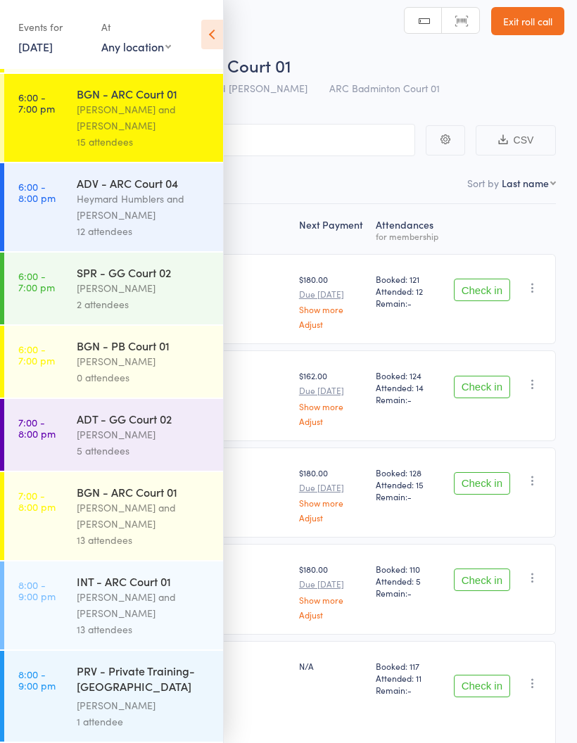
scroll to position [426, 0]
click at [158, 196] on div "Heymard Humblers and Kathiravun Manivannan" at bounding box center [144, 207] width 134 height 32
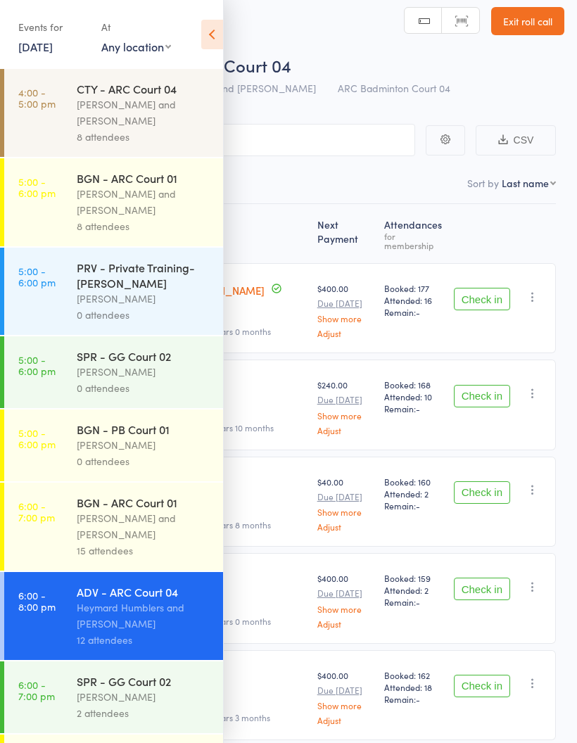
click at [207, 41] on icon at bounding box center [212, 35] width 22 height 30
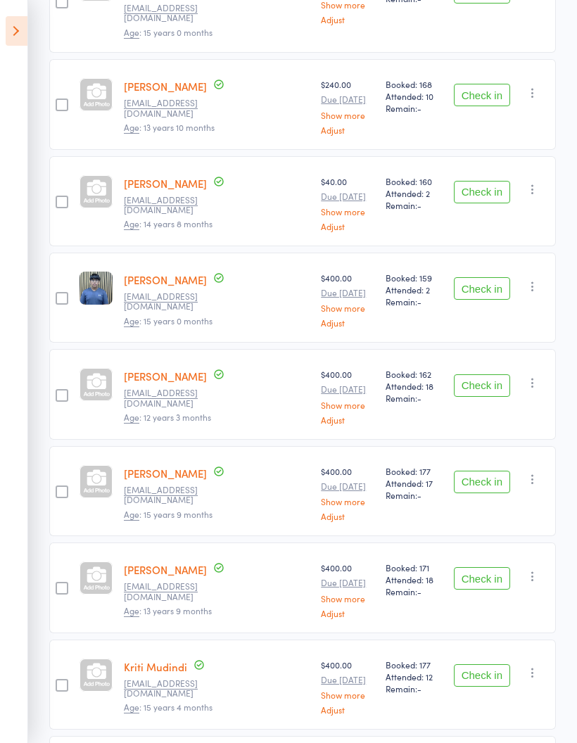
scroll to position [334, 0]
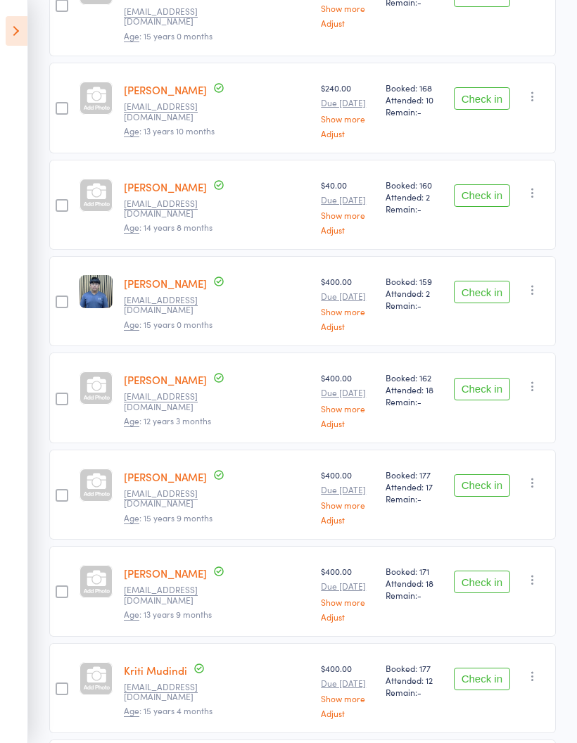
click at [498, 570] on button "Check in" at bounding box center [482, 581] width 56 height 23
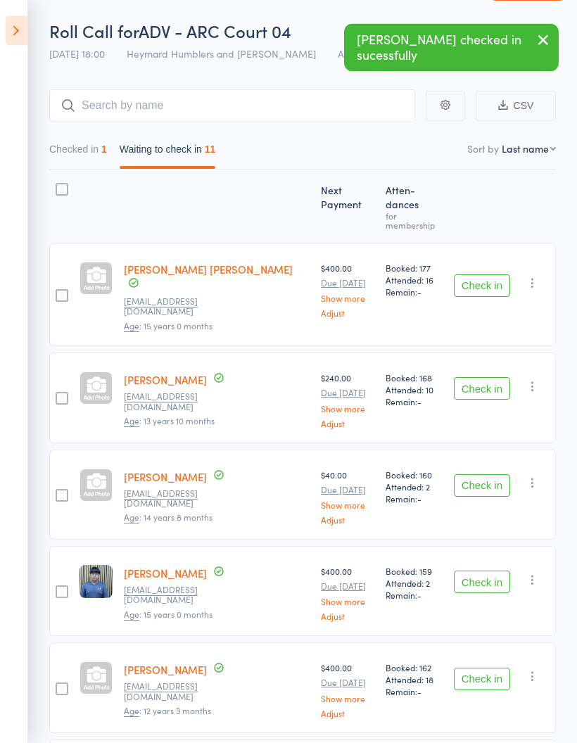
scroll to position [0, 0]
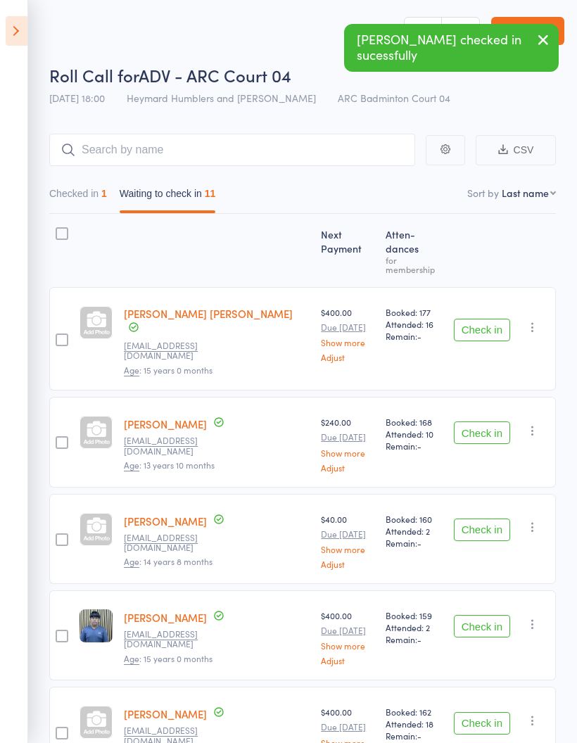
click at [7, 35] on icon at bounding box center [17, 31] width 22 height 30
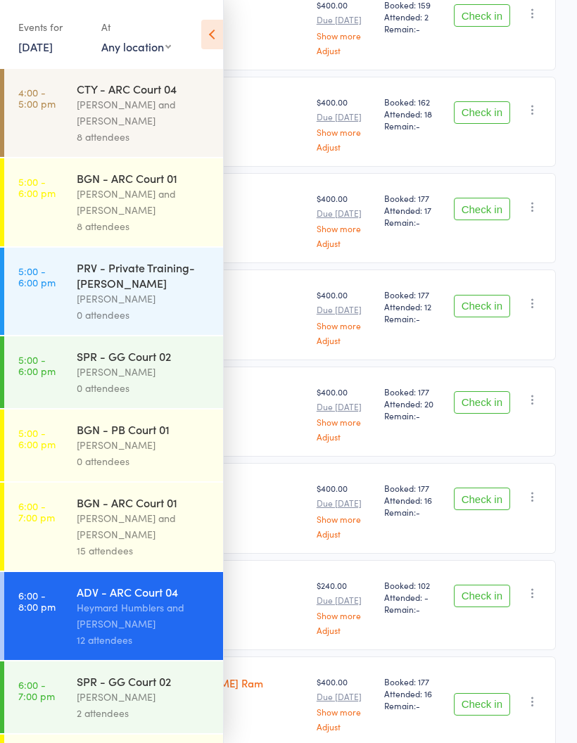
scroll to position [639, 0]
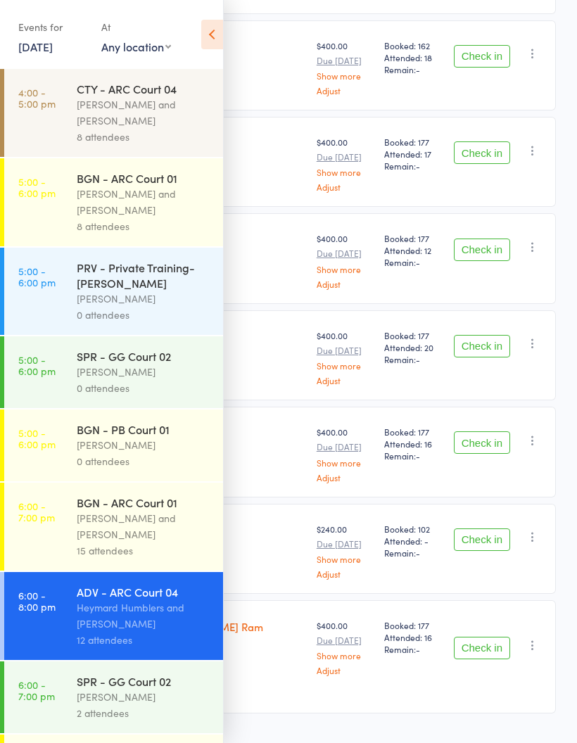
click at [212, 20] on icon at bounding box center [212, 35] width 22 height 30
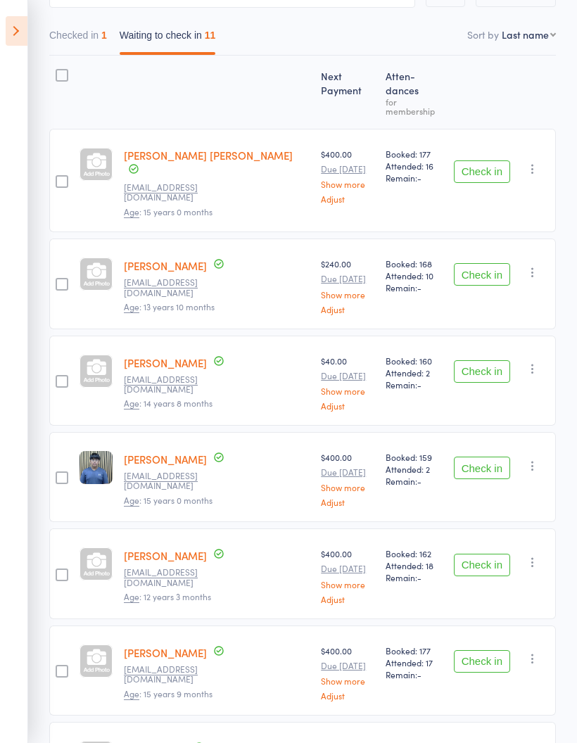
scroll to position [0, 0]
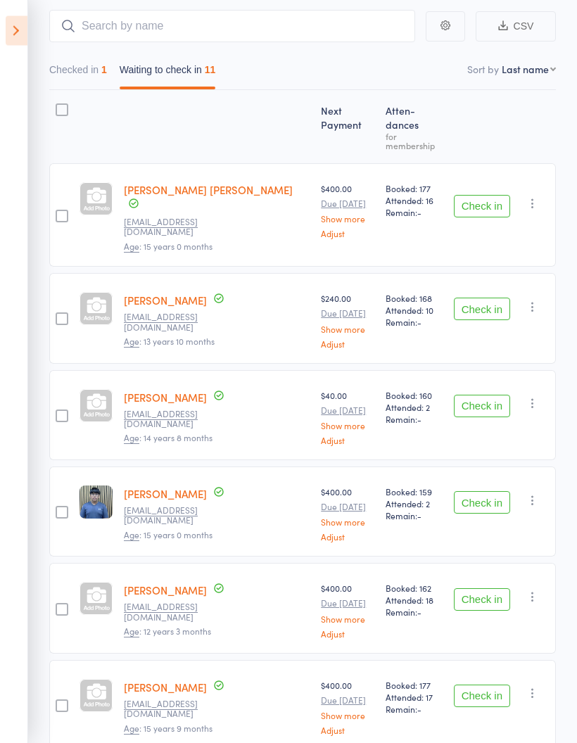
click at [478, 395] on button "Check in" at bounding box center [482, 406] width 56 height 23
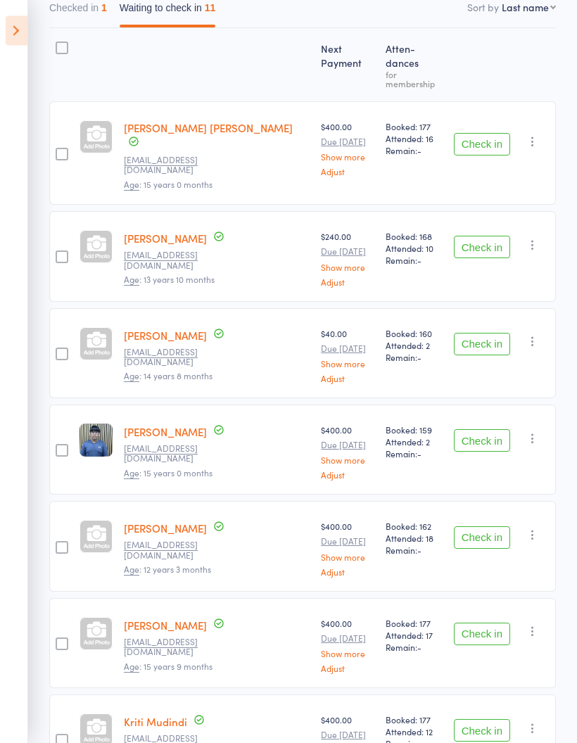
scroll to position [186, 0]
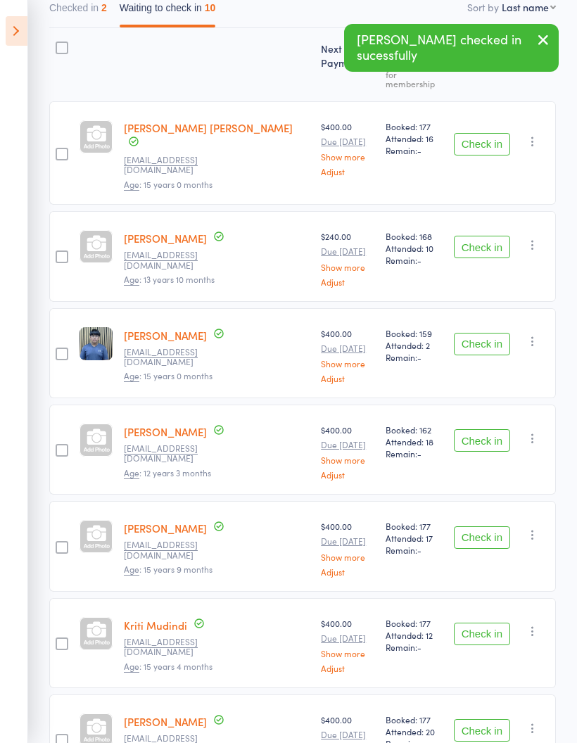
click at [487, 333] on button "Check in" at bounding box center [482, 344] width 56 height 23
click at [484, 333] on button "Check in" at bounding box center [482, 344] width 56 height 23
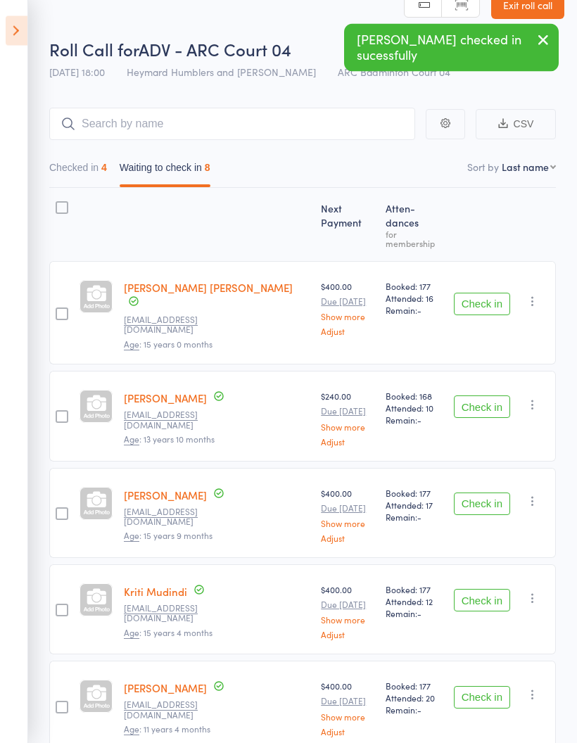
scroll to position [0, 0]
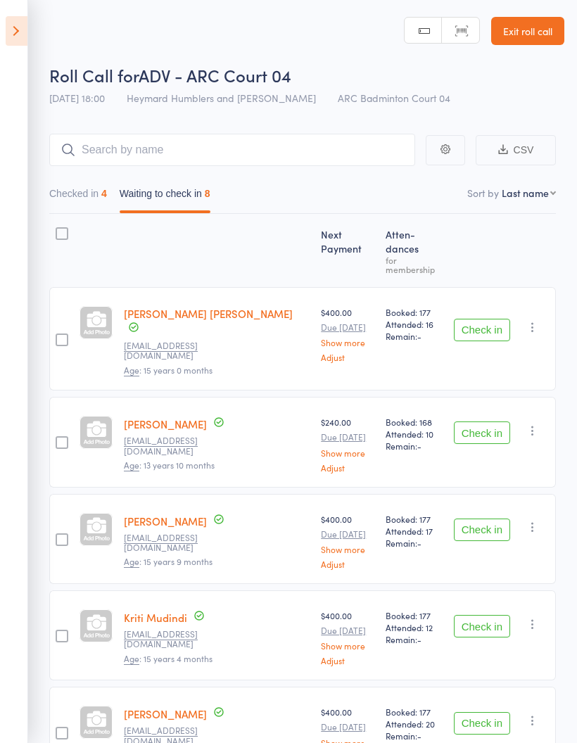
click at [501, 590] on div "Check in Check in Send message Add Note Add Task Add Flag Remove Mark absent" at bounding box center [502, 635] width 108 height 90
click at [393, 737] on div "Booked: 177 Attended: 20 Remain: -" at bounding box center [414, 731] width 68 height 90
click at [417, 729] on span "-" at bounding box center [419, 735] width 4 height 12
